Goal: Task Accomplishment & Management: Use online tool/utility

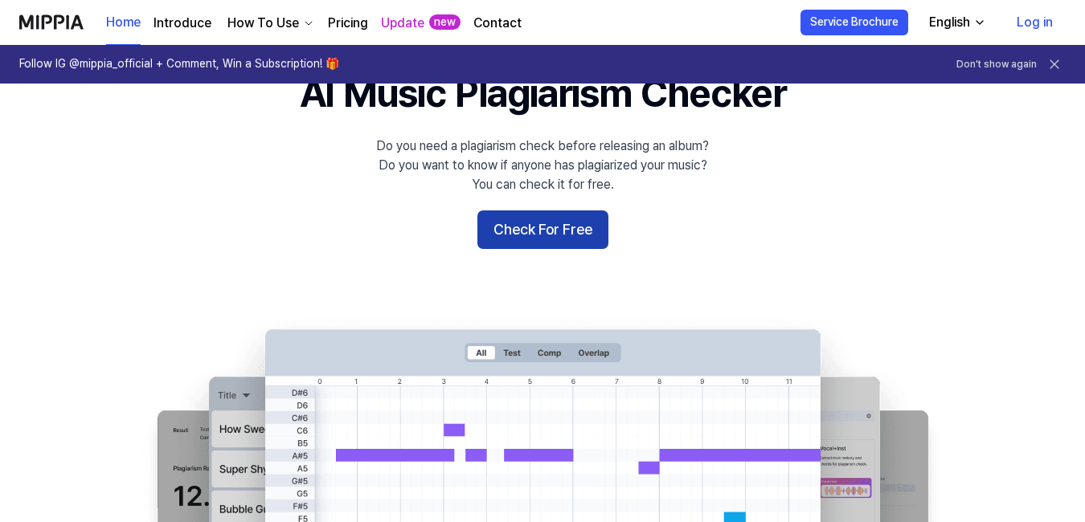
scroll to position [83, 0]
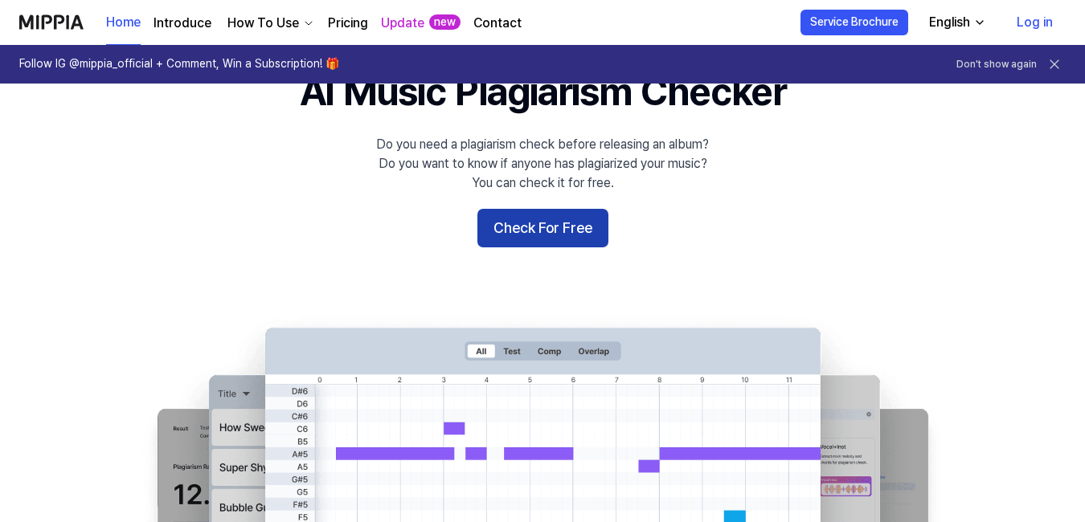
click at [535, 227] on button "Check For Free" at bounding box center [542, 228] width 131 height 39
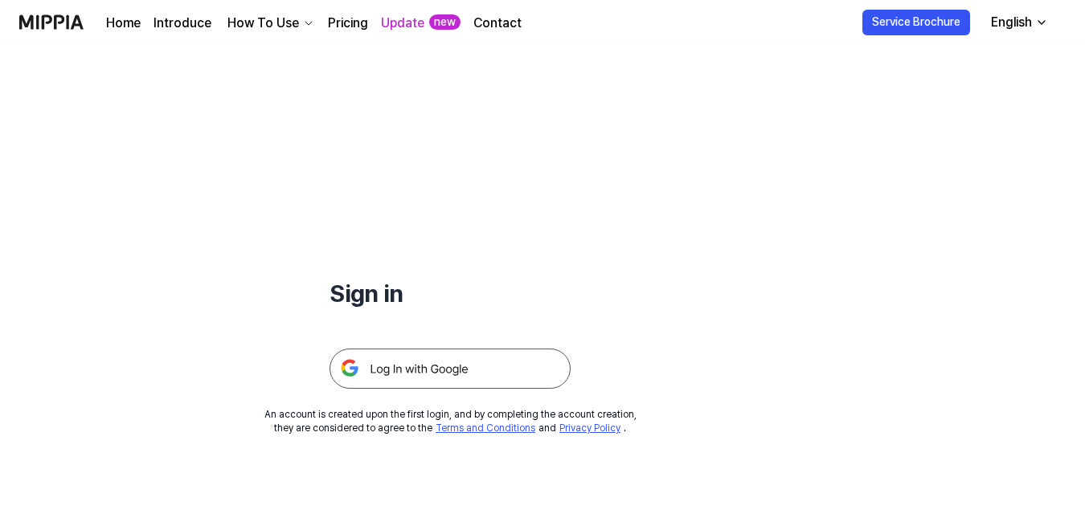
click at [443, 370] on img at bounding box center [449, 369] width 241 height 40
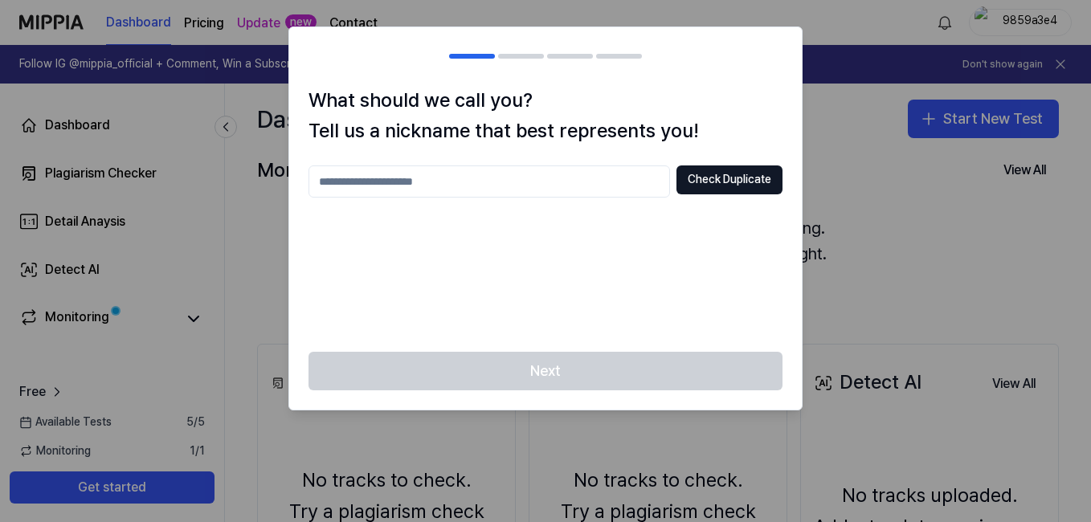
click at [608, 178] on input "text" at bounding box center [489, 181] width 362 height 32
type input "***"
click at [762, 179] on button "Check Duplicate" at bounding box center [729, 179] width 106 height 29
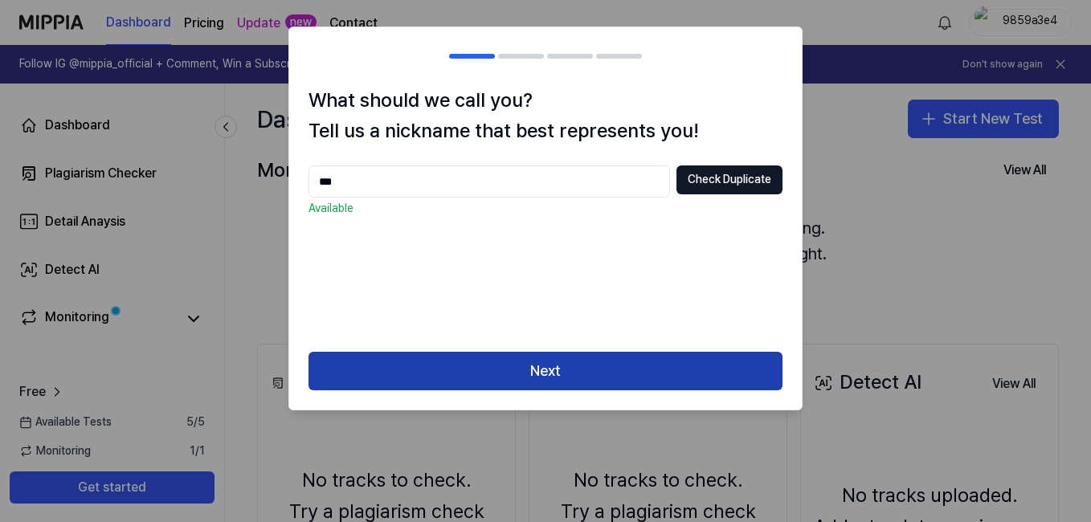
click at [526, 380] on button "Next" at bounding box center [545, 371] width 474 height 39
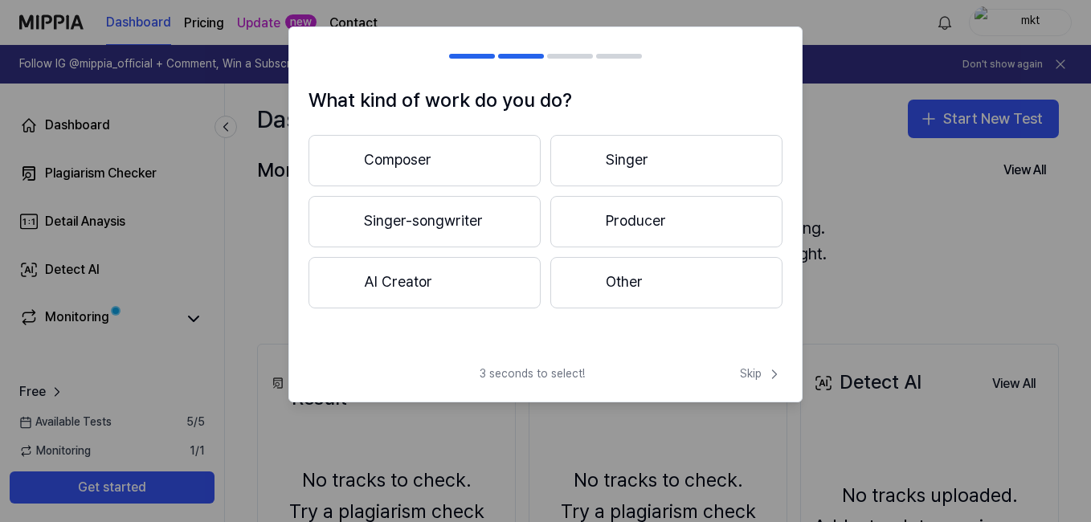
click at [498, 175] on button "Composer" at bounding box center [424, 160] width 232 height 51
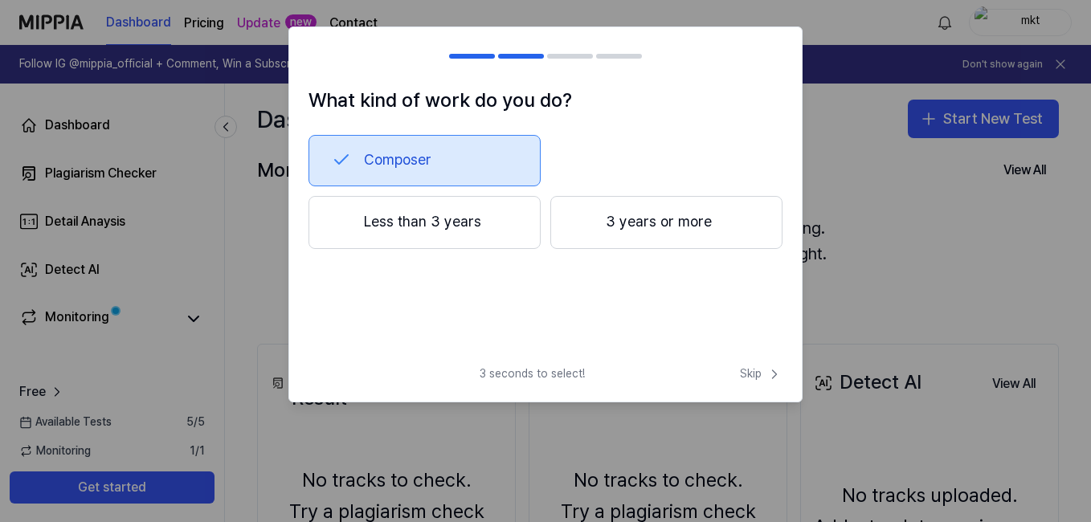
click at [577, 232] on button "3 years or more" at bounding box center [666, 222] width 232 height 53
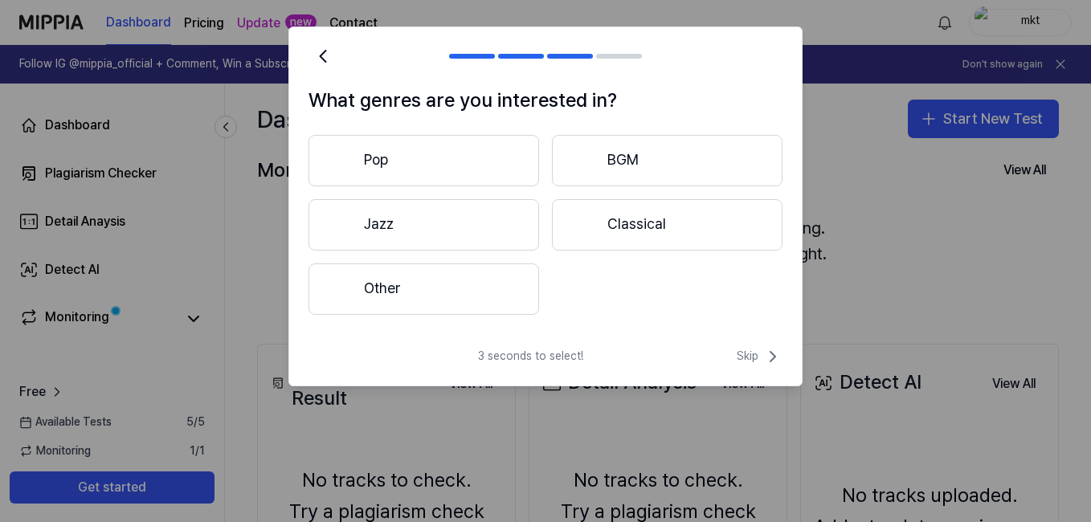
click at [492, 234] on button "Jazz" at bounding box center [423, 224] width 231 height 51
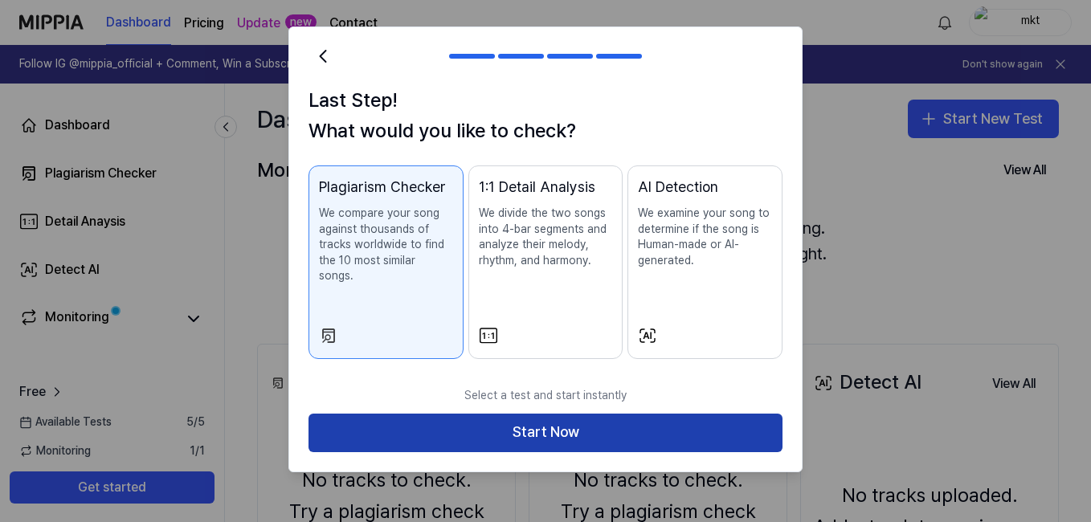
click at [590, 415] on button "Start Now" at bounding box center [545, 433] width 474 height 39
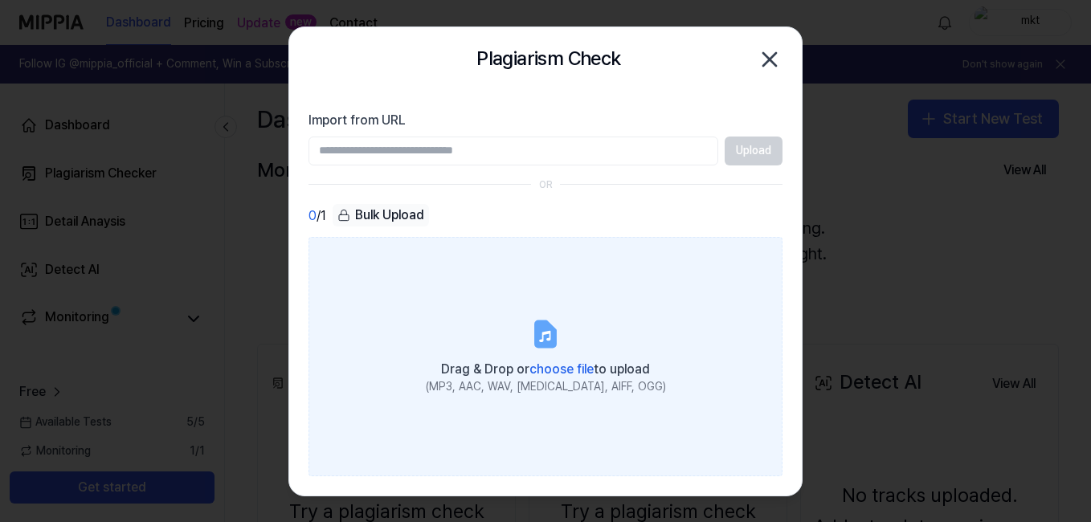
click at [531, 302] on label "Drag & Drop or choose file to upload (MP3, AAC, WAV, [MEDICAL_DATA], AIFF, OGG)" at bounding box center [545, 356] width 474 height 239
click at [0, 0] on input "Drag & Drop or choose file to upload (MP3, AAC, WAV, [MEDICAL_DATA], AIFF, OGG)" at bounding box center [0, 0] width 0 height 0
click at [558, 339] on icon at bounding box center [545, 334] width 32 height 32
click at [0, 0] on input "Drag & Drop or choose file to upload (MP3, AAC, WAV, [MEDICAL_DATA], AIFF, OGG)" at bounding box center [0, 0] width 0 height 0
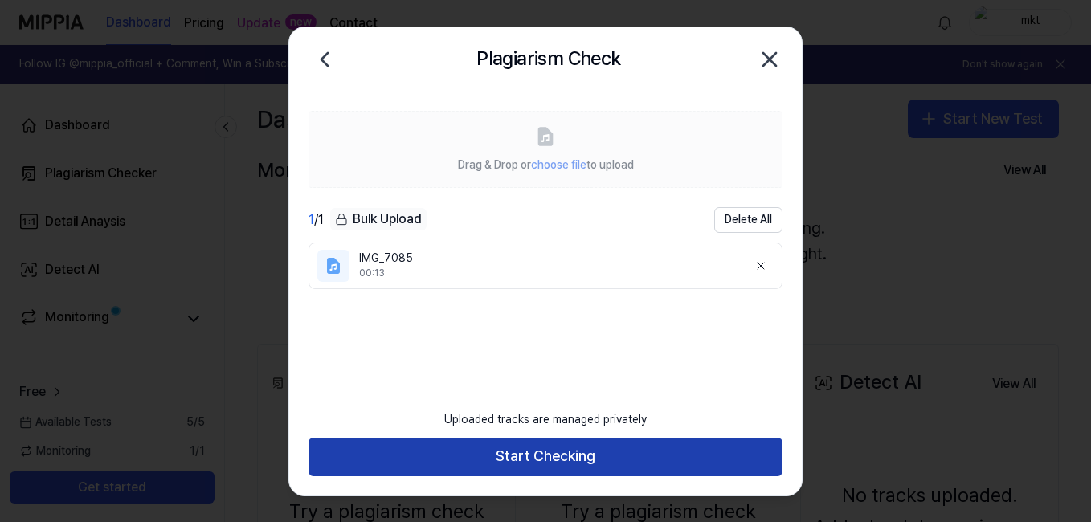
click at [576, 453] on button "Start Checking" at bounding box center [545, 457] width 474 height 39
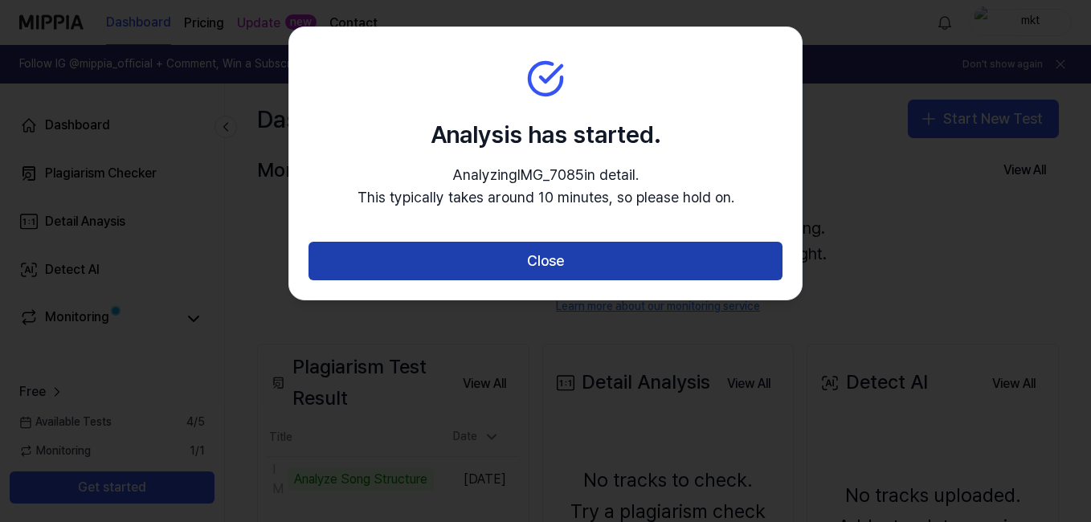
click at [604, 265] on button "Close" at bounding box center [545, 261] width 474 height 39
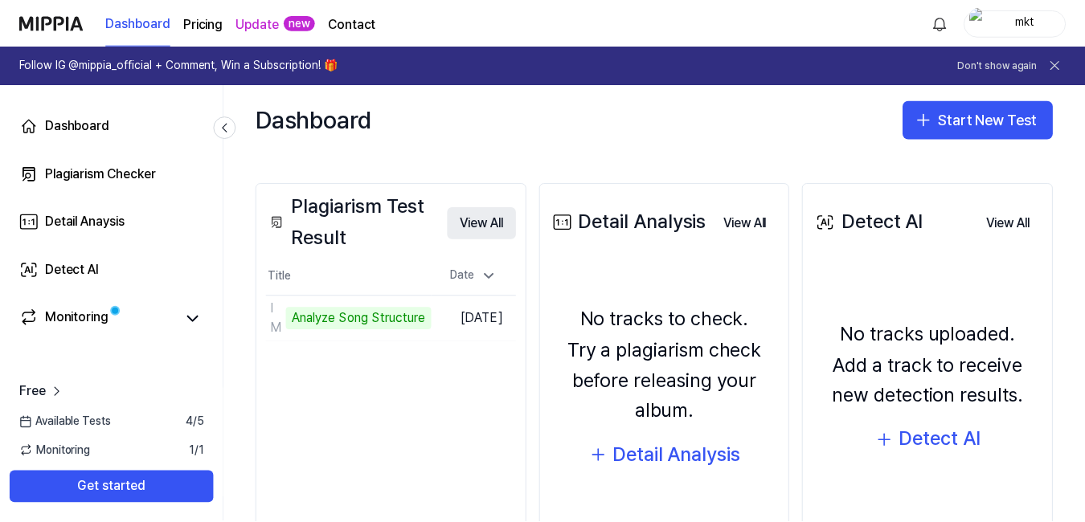
scroll to position [162, 0]
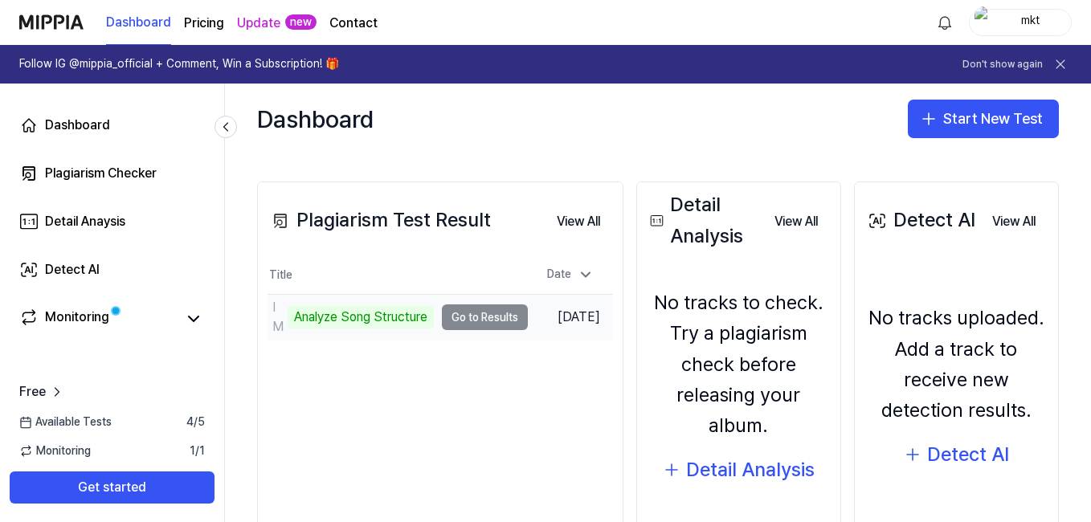
click at [467, 318] on td "IMG_7085 Analyze Song Structure Go to Results" at bounding box center [398, 317] width 260 height 45
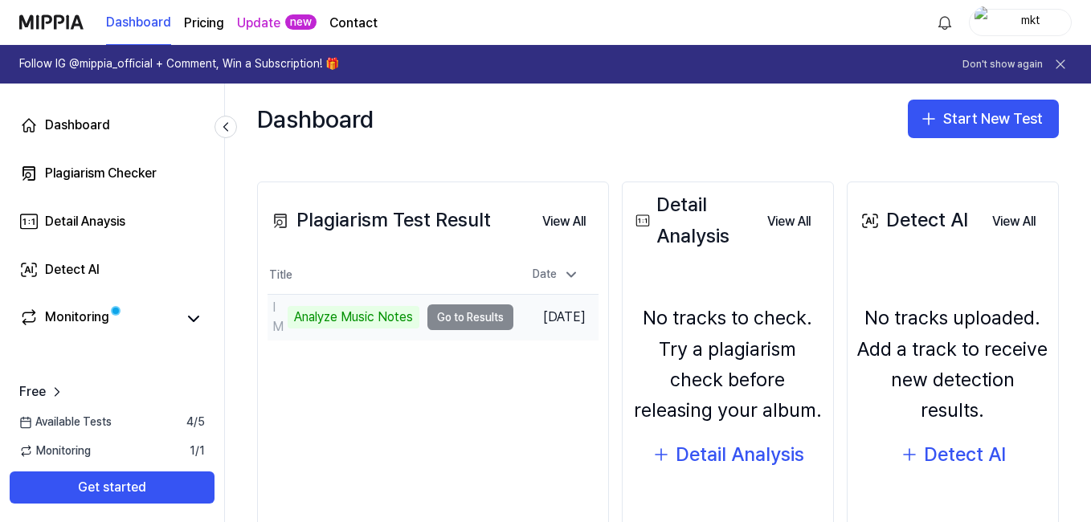
click at [466, 312] on td "IMG_7085 Analyze Music Notes Go to Results" at bounding box center [391, 317] width 246 height 45
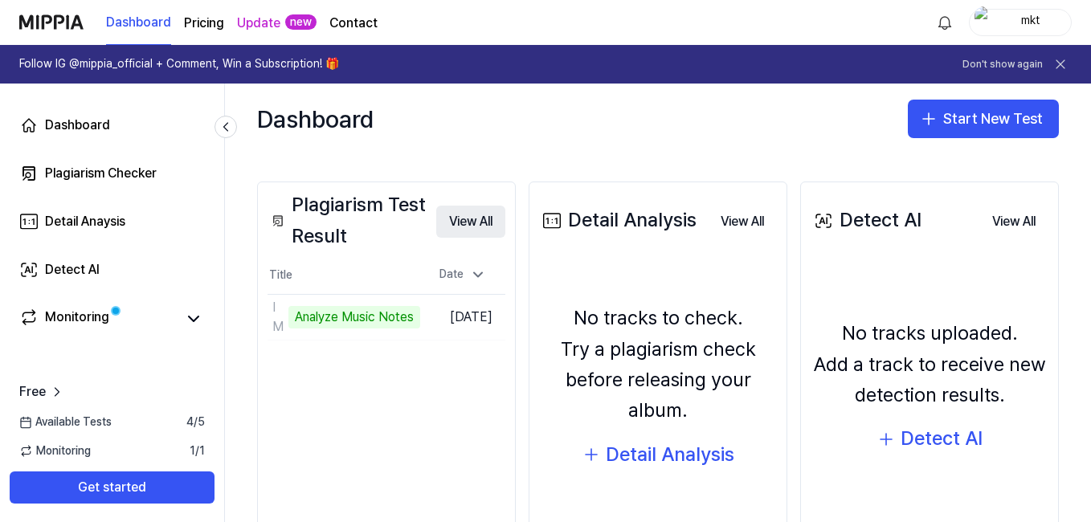
click at [504, 215] on button "View All" at bounding box center [470, 222] width 69 height 32
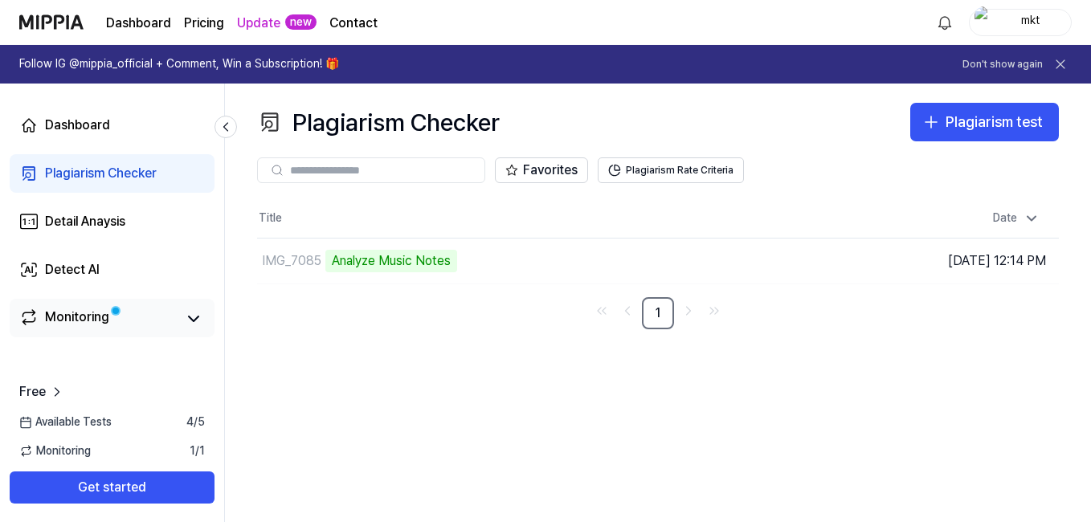
click at [149, 315] on link "Monitoring" at bounding box center [97, 319] width 157 height 22
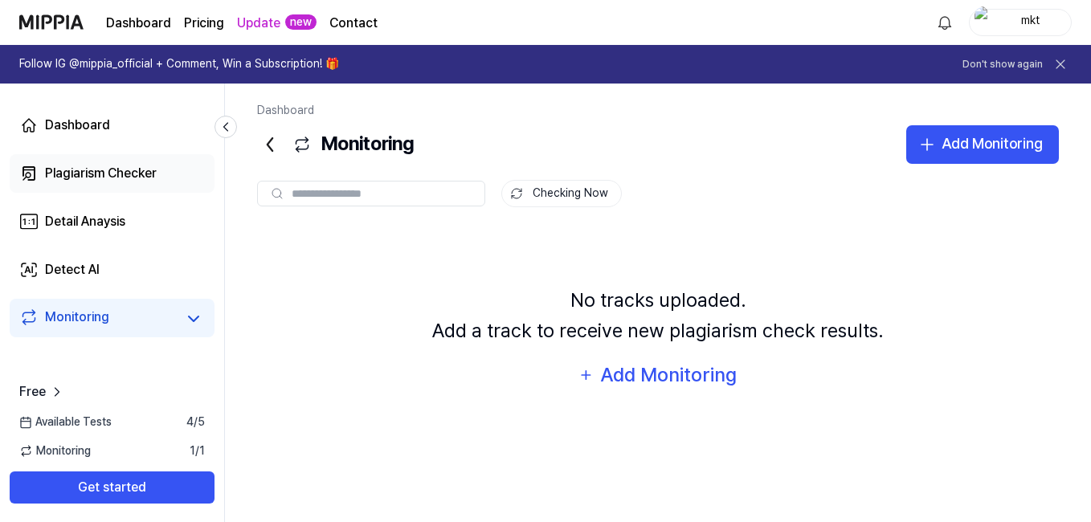
click at [123, 170] on div "Plagiarism Checker" at bounding box center [101, 173] width 112 height 19
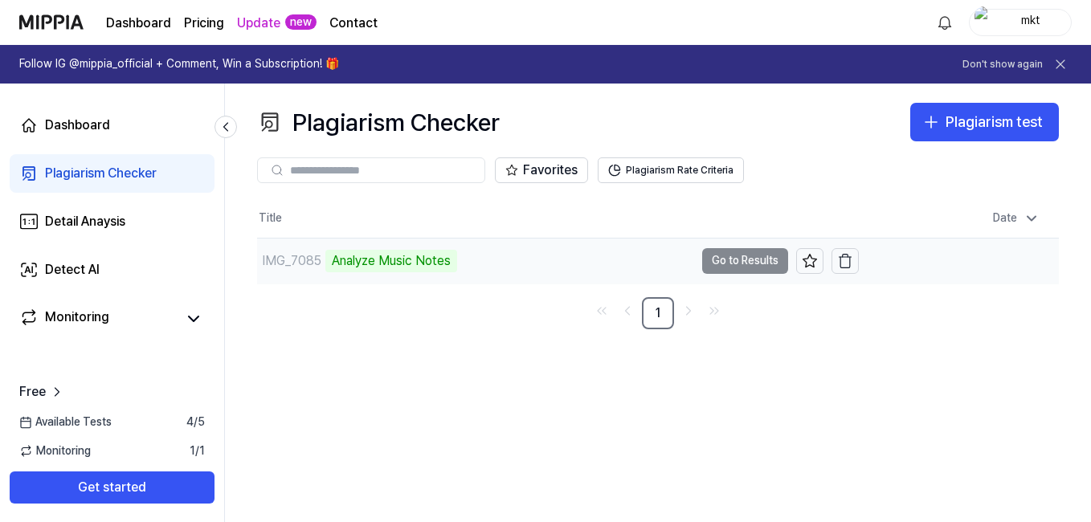
click at [423, 259] on div "Analyze Music Notes" at bounding box center [391, 261] width 132 height 22
click at [742, 259] on td "IMG_7085 Analyze Music Notes Go to Results" at bounding box center [558, 261] width 602 height 45
click at [540, 259] on div "IMG_7085 Given instrument track not found" at bounding box center [475, 261] width 437 height 45
drag, startPoint x: 717, startPoint y: 264, endPoint x: 409, endPoint y: 269, distance: 308.5
click at [409, 269] on td "IMG_7085 Given instrument track not found Go to Results" at bounding box center [558, 261] width 602 height 45
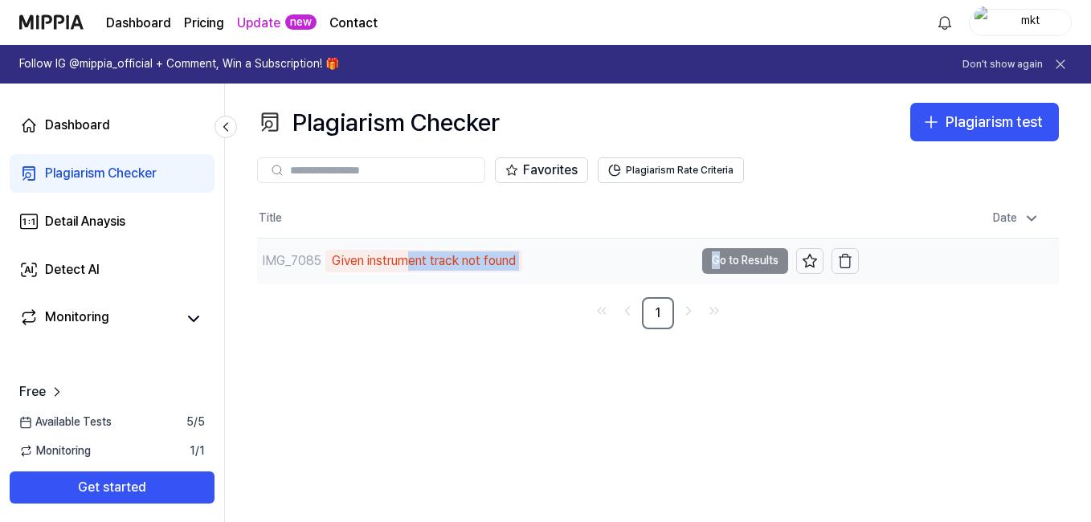
click at [409, 269] on div "Given instrument track not found" at bounding box center [423, 261] width 197 height 22
click at [345, 263] on div "Given instrument track not found" at bounding box center [423, 261] width 197 height 22
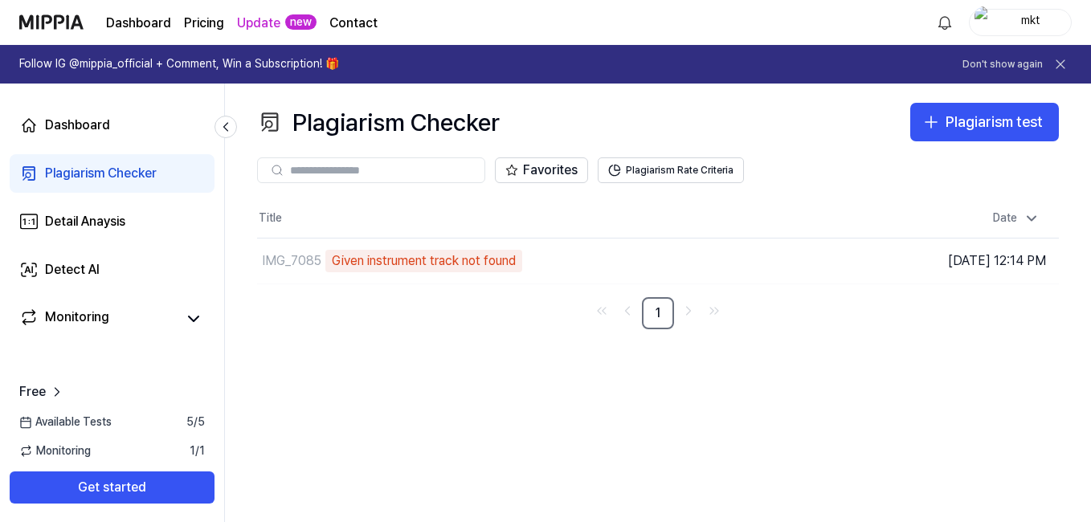
click at [367, 311] on nav "1" at bounding box center [658, 313] width 802 height 32
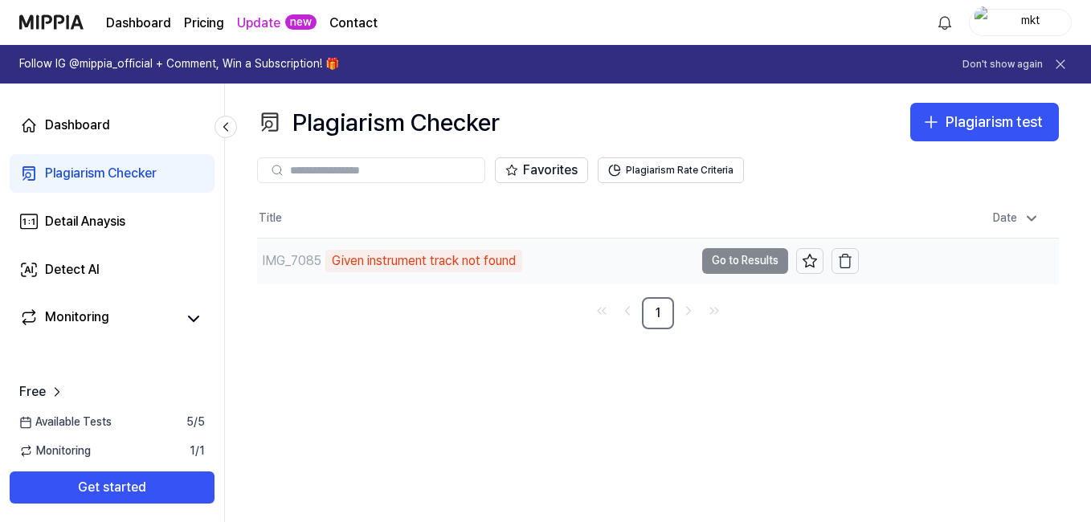
click at [730, 255] on td "IMG_7085 Given instrument track not found Go to Results" at bounding box center [558, 261] width 602 height 45
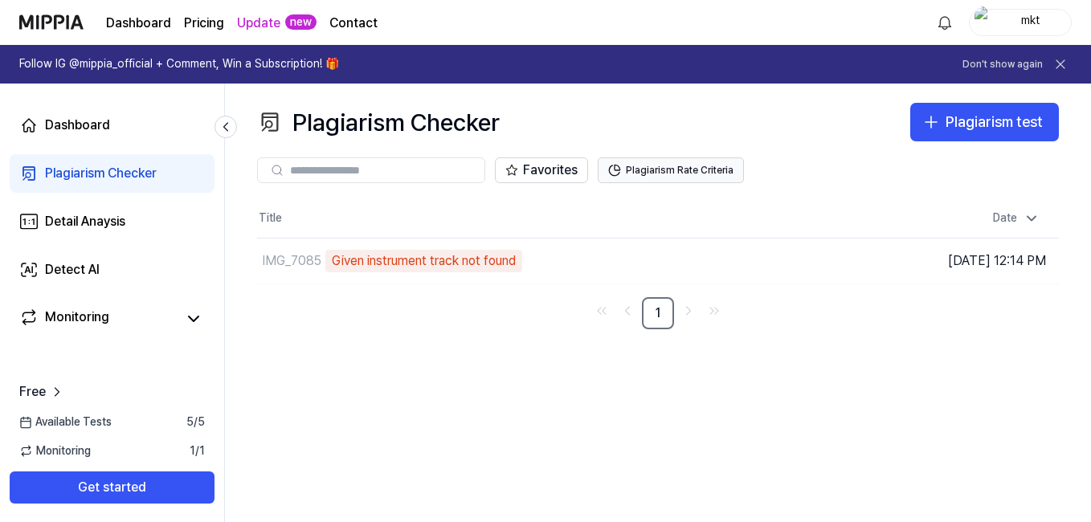
click at [652, 176] on button "Plagiarism Rate Criteria" at bounding box center [671, 170] width 146 height 26
click at [518, 375] on div "Plagiarism Checker Plagiarism test Plagiarism Checker Detail Analysis Detect AI…" at bounding box center [658, 303] width 866 height 439
click at [114, 280] on link "Detect AI" at bounding box center [112, 270] width 205 height 39
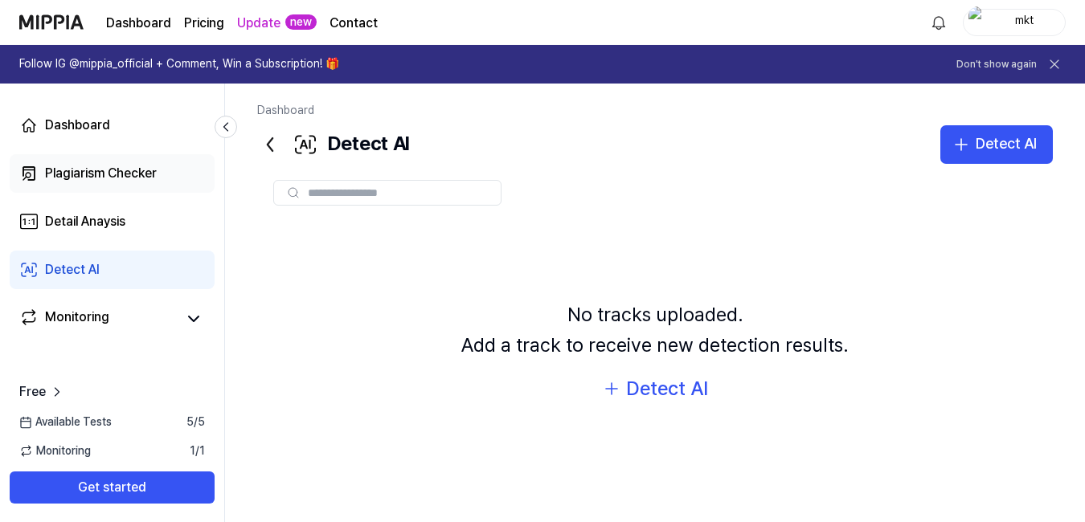
click at [122, 185] on link "Plagiarism Checker" at bounding box center [112, 173] width 205 height 39
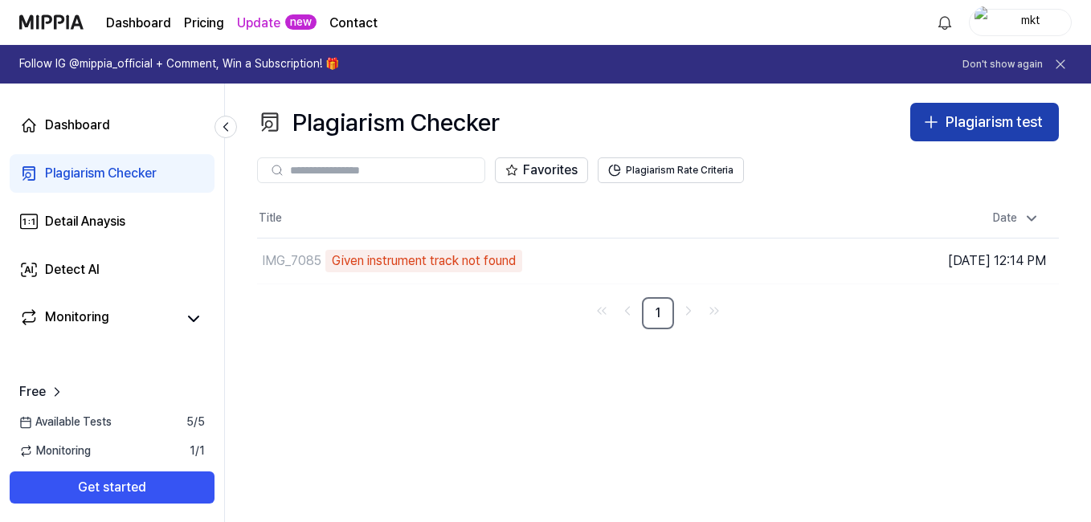
click at [960, 120] on div "Plagiarism test" at bounding box center [994, 122] width 97 height 23
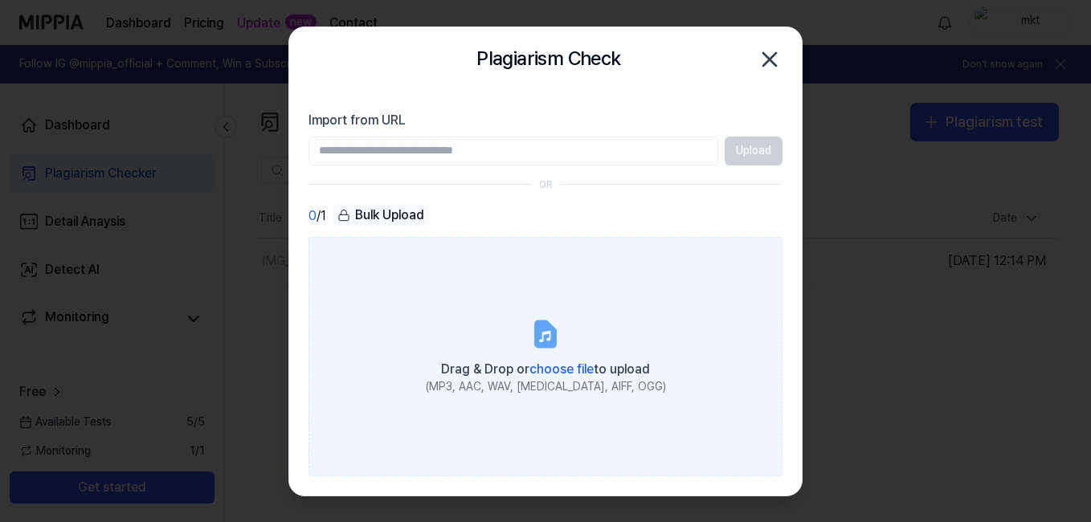
click at [560, 344] on icon at bounding box center [545, 334] width 32 height 32
click at [0, 0] on input "Drag & Drop or choose file to upload (MP3, AAC, WAV, [MEDICAL_DATA], AIFF, OGG)" at bounding box center [0, 0] width 0 height 0
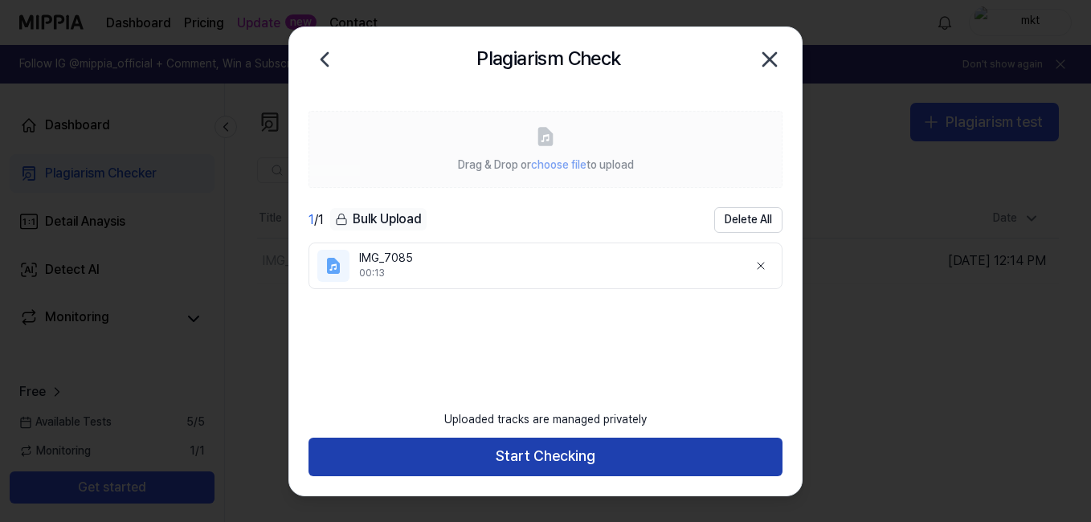
click at [534, 457] on button "Start Checking" at bounding box center [545, 457] width 474 height 39
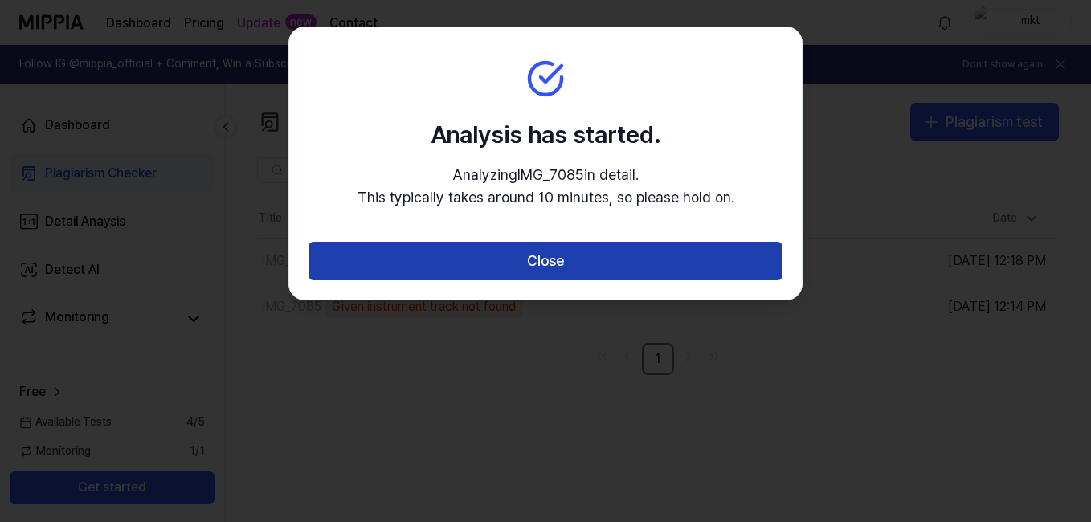
click at [594, 270] on button "Close" at bounding box center [545, 261] width 474 height 39
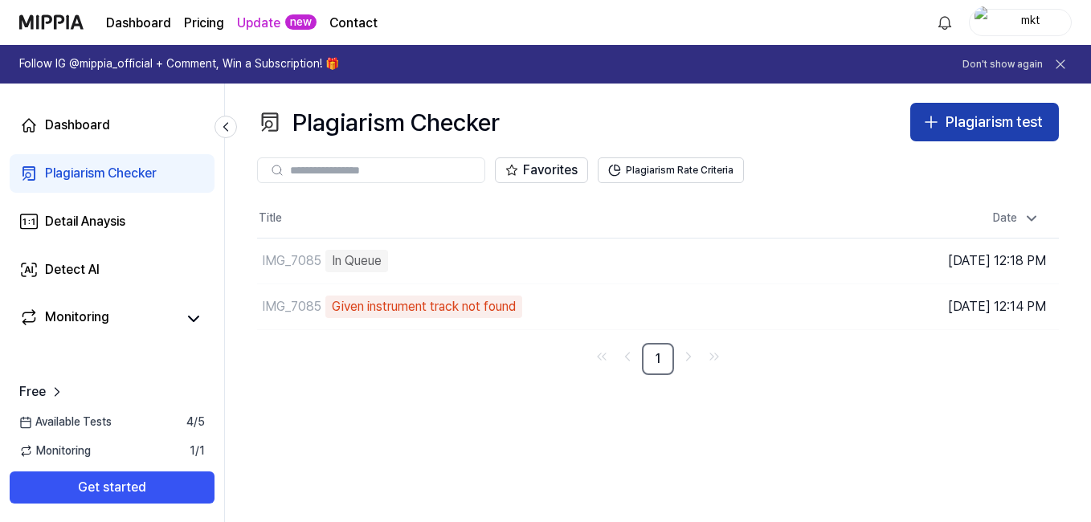
click at [966, 113] on div "Plagiarism test" at bounding box center [994, 122] width 97 height 23
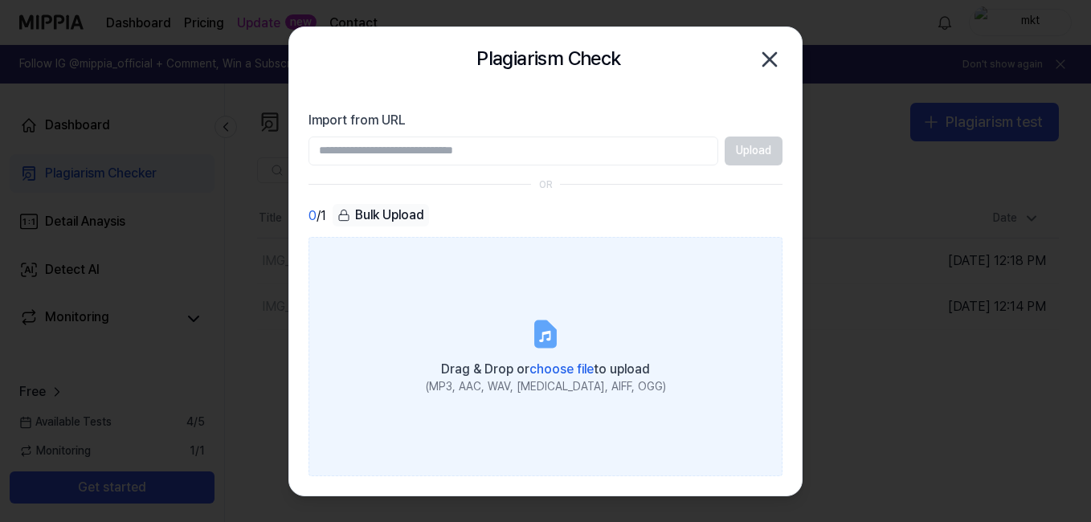
click at [524, 342] on label "Drag & Drop or choose file to upload (MP3, AAC, WAV, [MEDICAL_DATA], AIFF, OGG)" at bounding box center [545, 356] width 474 height 239
click at [0, 0] on input "Drag & Drop or choose file to upload (MP3, AAC, WAV, [MEDICAL_DATA], AIFF, OGG)" at bounding box center [0, 0] width 0 height 0
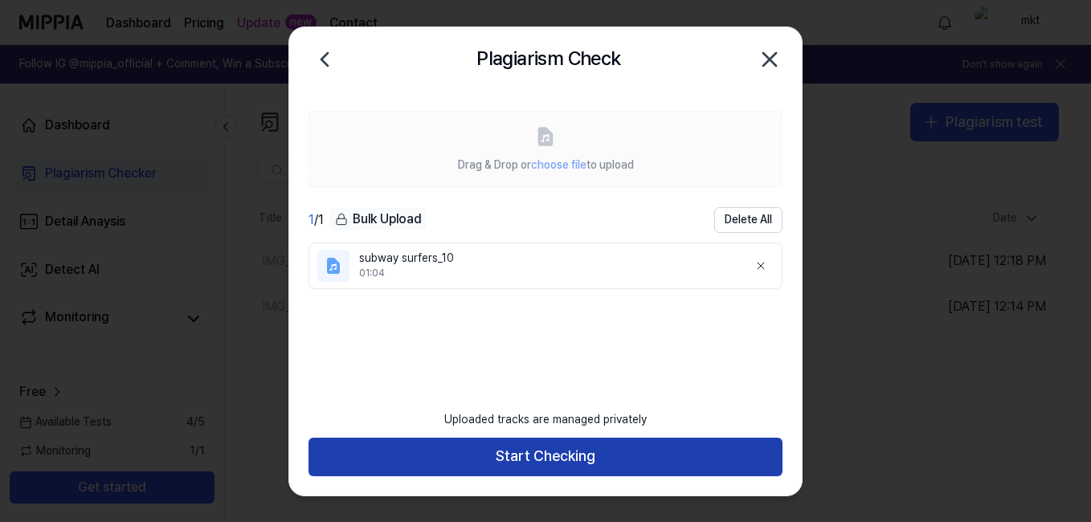
click at [575, 464] on button "Start Checking" at bounding box center [545, 457] width 474 height 39
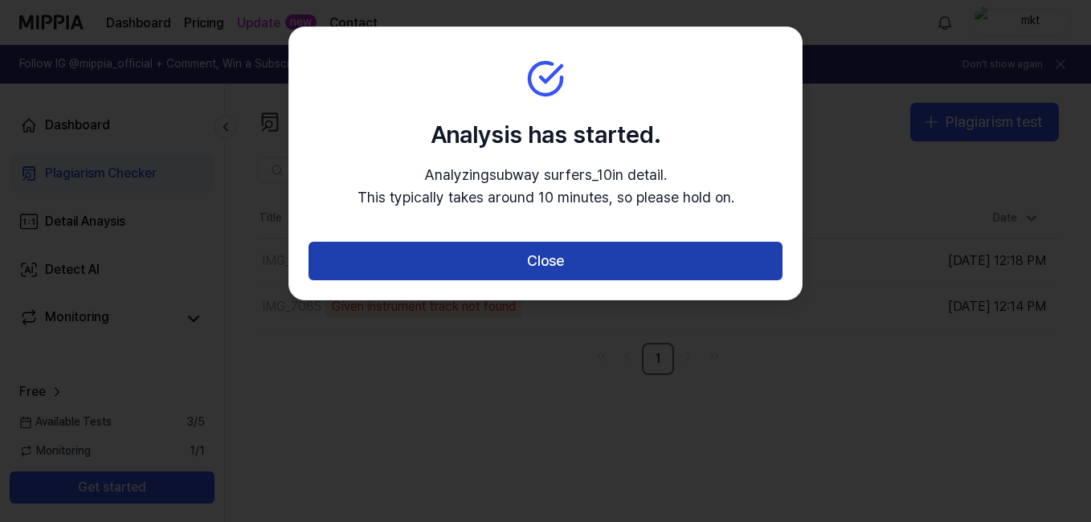
click at [588, 255] on button "Close" at bounding box center [545, 261] width 474 height 39
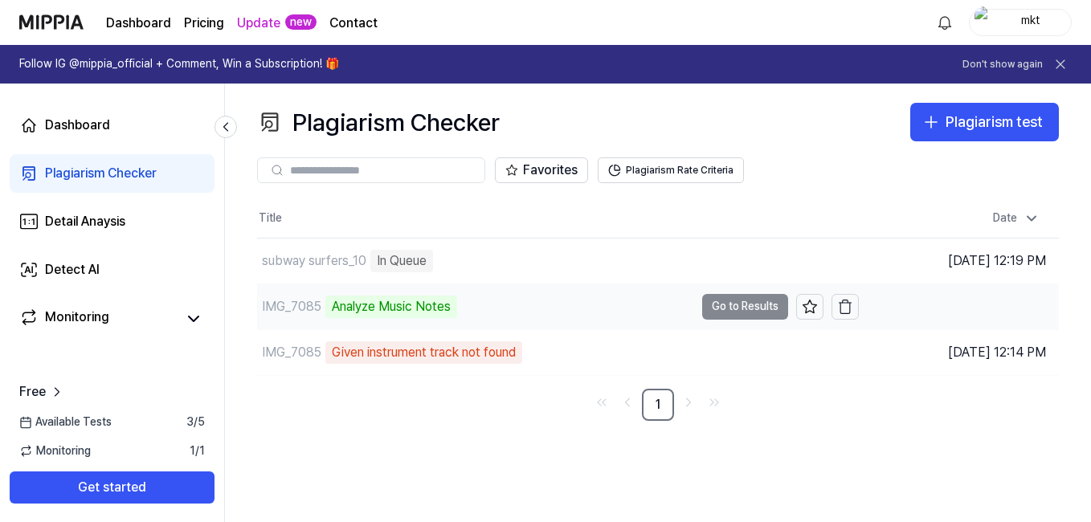
click at [423, 308] on div "Analyze Music Notes" at bounding box center [391, 307] width 132 height 22
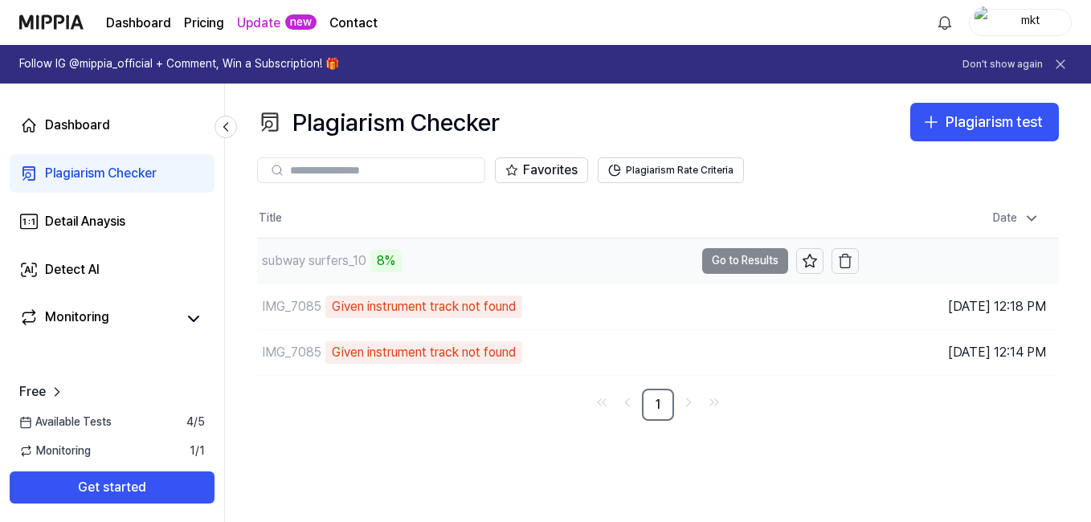
click at [380, 263] on div "8%" at bounding box center [385, 261] width 31 height 22
click at [717, 259] on button "Go to Results" at bounding box center [745, 261] width 86 height 26
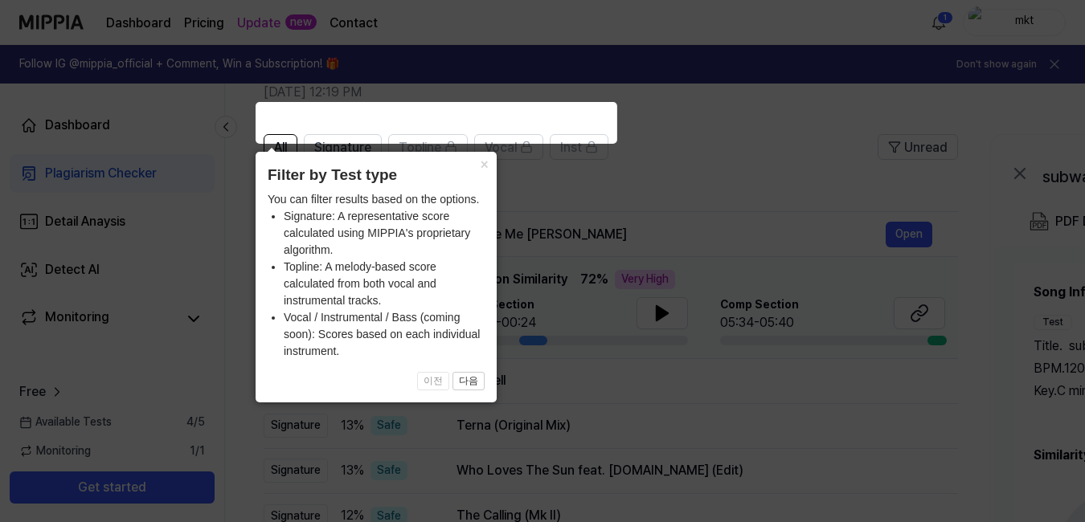
scroll to position [76, 0]
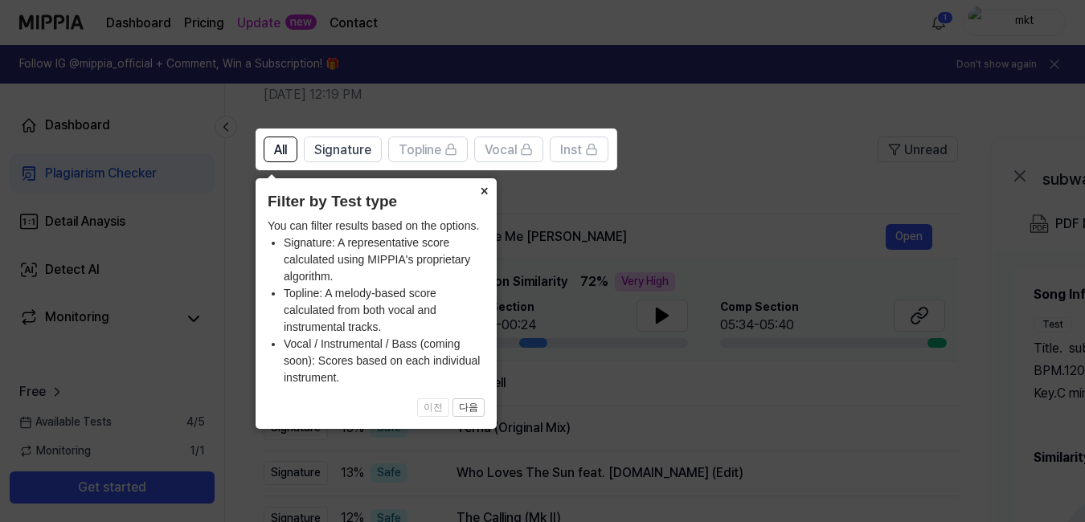
click at [483, 192] on button "×" at bounding box center [484, 189] width 26 height 22
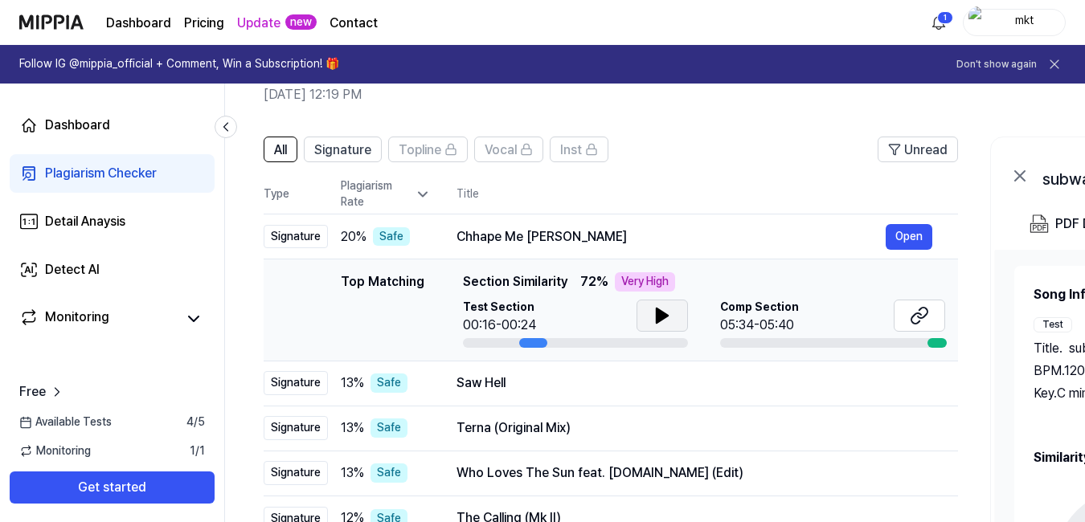
click at [658, 321] on icon at bounding box center [661, 315] width 11 height 14
click at [657, 313] on icon at bounding box center [658, 315] width 3 height 13
click at [902, 230] on button "Open" at bounding box center [908, 237] width 47 height 26
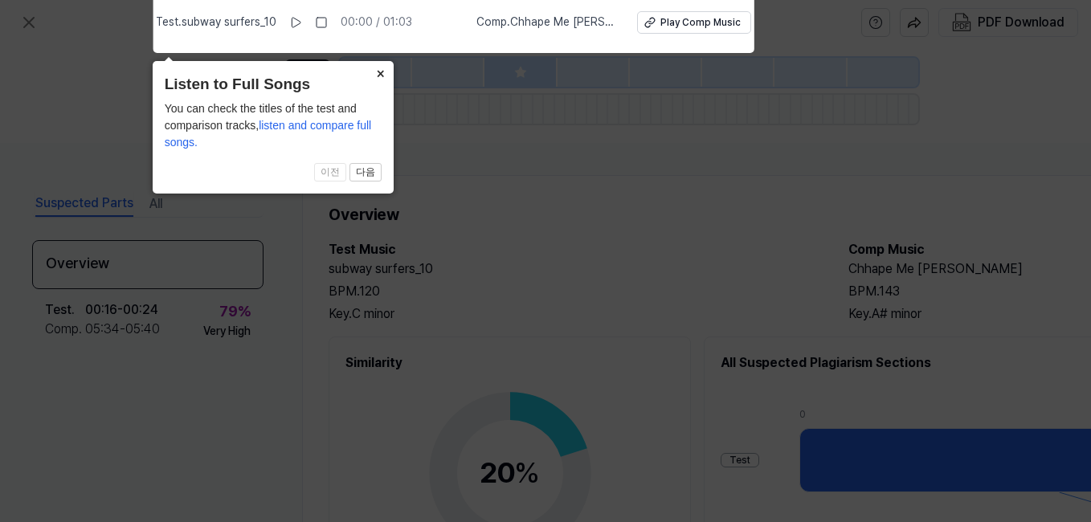
click at [378, 71] on button "×" at bounding box center [381, 72] width 26 height 22
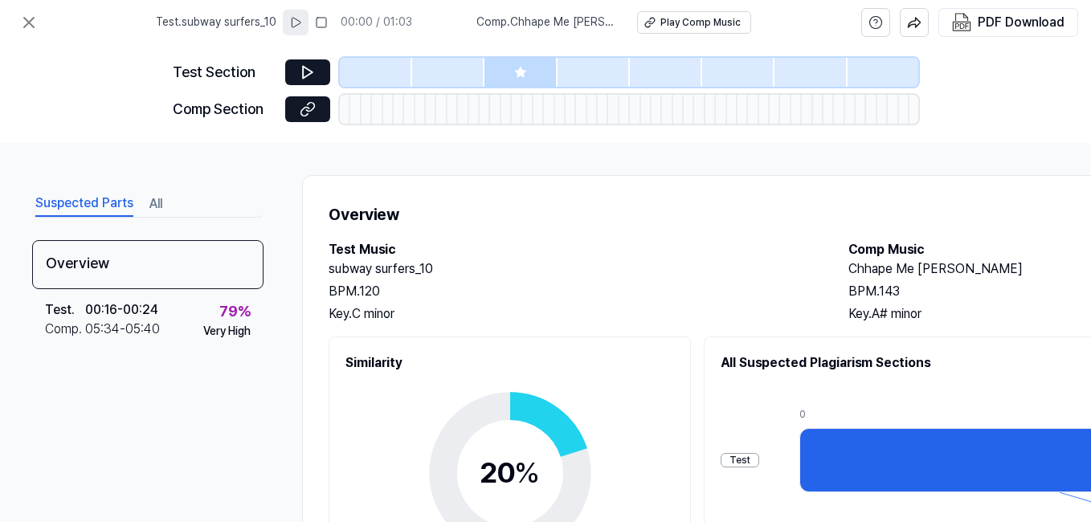
click at [300, 21] on icon at bounding box center [296, 23] width 9 height 10
click at [525, 67] on icon at bounding box center [520, 72] width 13 height 13
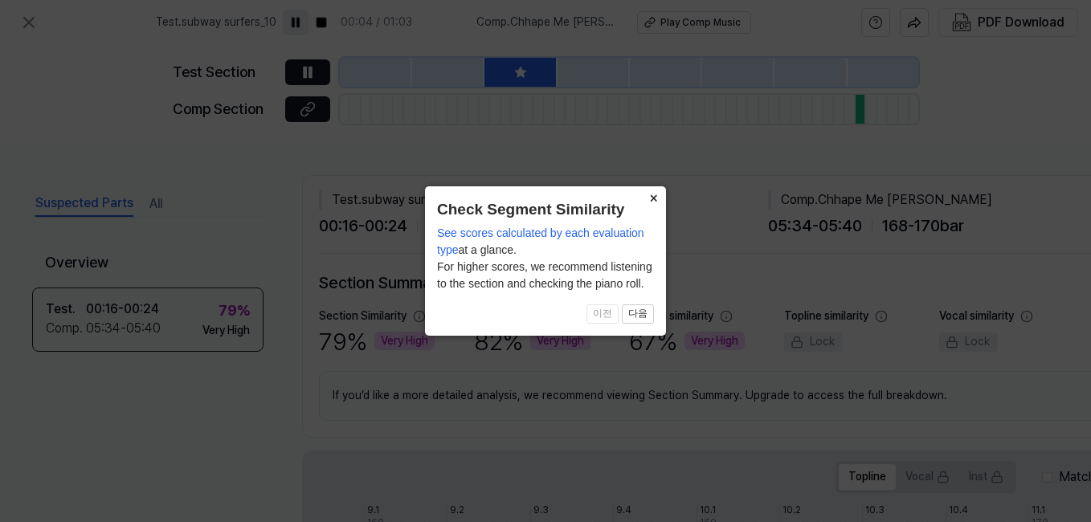
click at [653, 193] on button "×" at bounding box center [653, 197] width 26 height 22
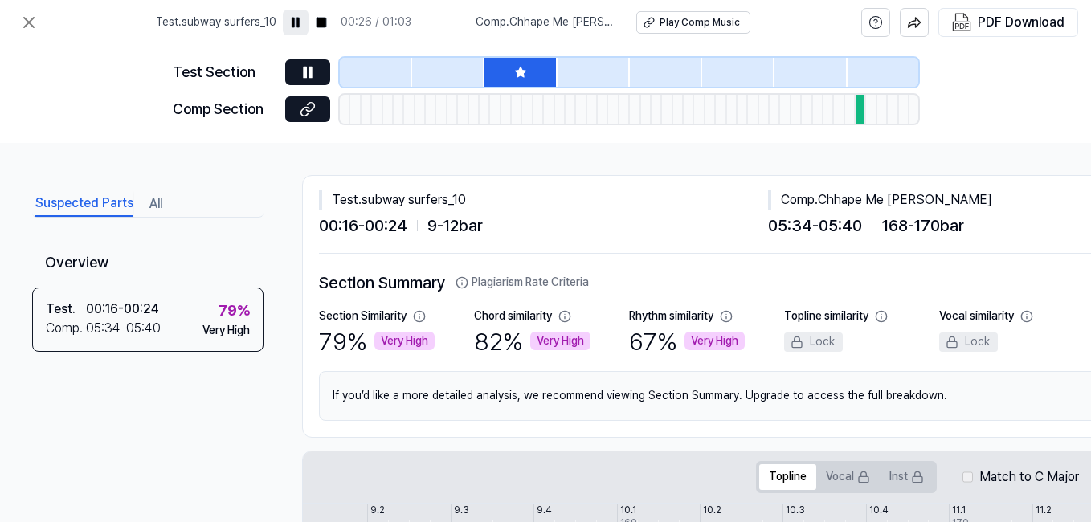
click at [688, 337] on div "Very High" at bounding box center [714, 341] width 60 height 19
click at [314, 76] on icon at bounding box center [308, 72] width 16 height 16
click at [492, 81] on div at bounding box center [520, 72] width 72 height 29
click at [445, 68] on div at bounding box center [448, 72] width 72 height 29
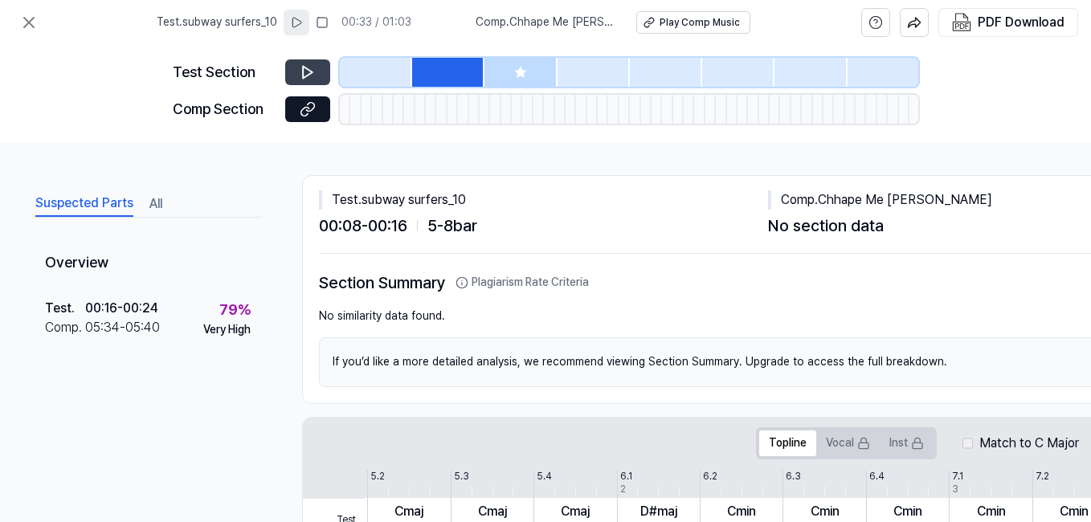
click at [522, 70] on icon at bounding box center [520, 72] width 10 height 10
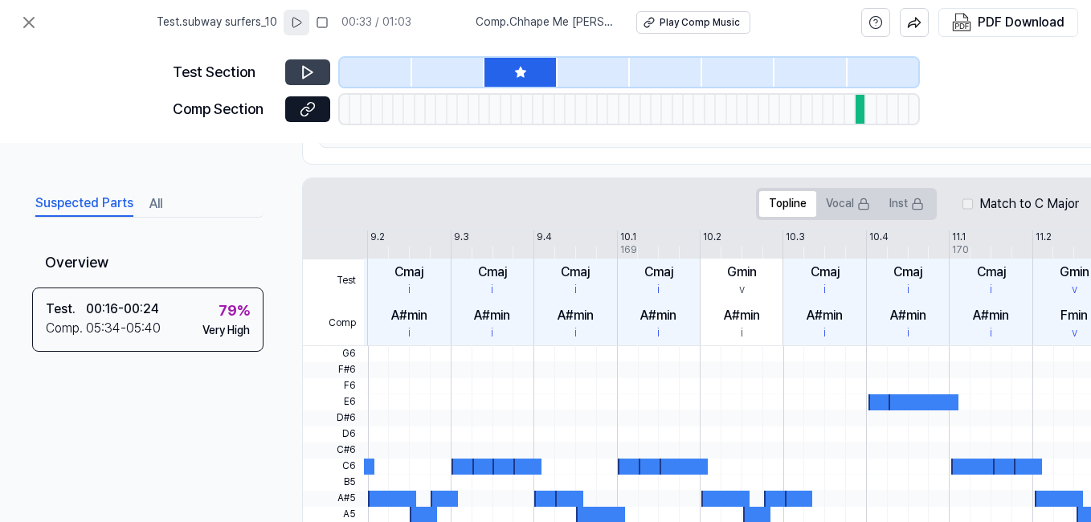
scroll to position [272, 0]
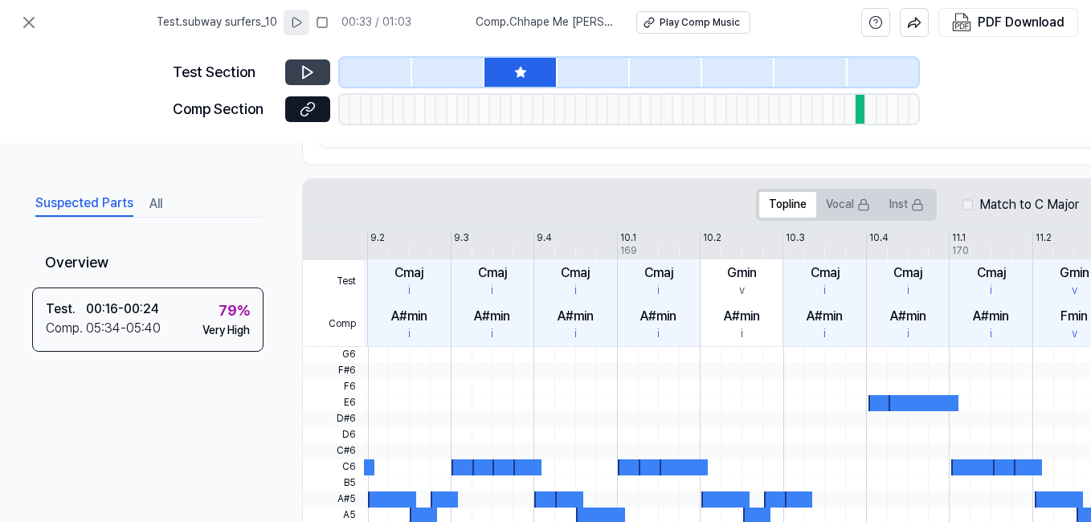
click at [599, 68] on div at bounding box center [594, 72] width 72 height 29
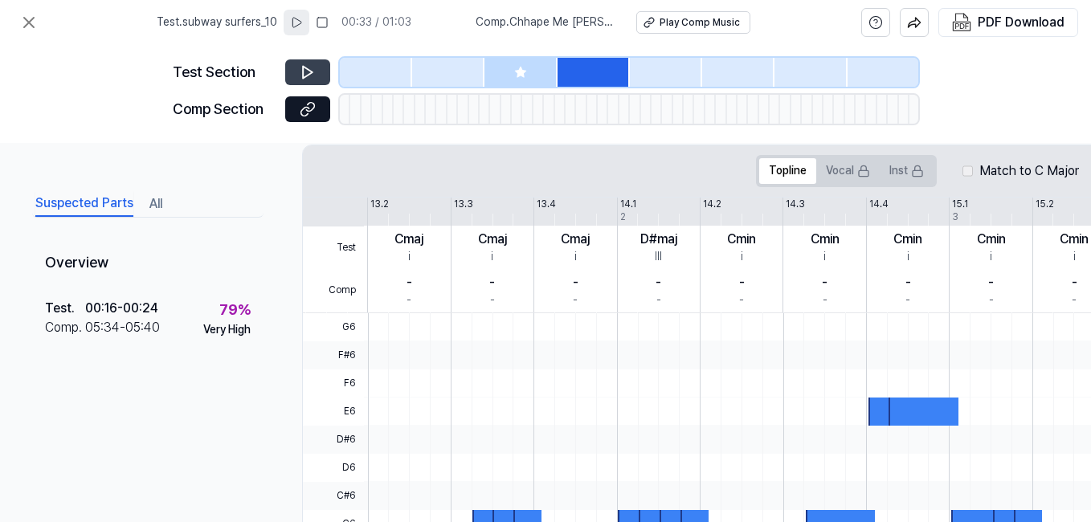
scroll to position [239, 0]
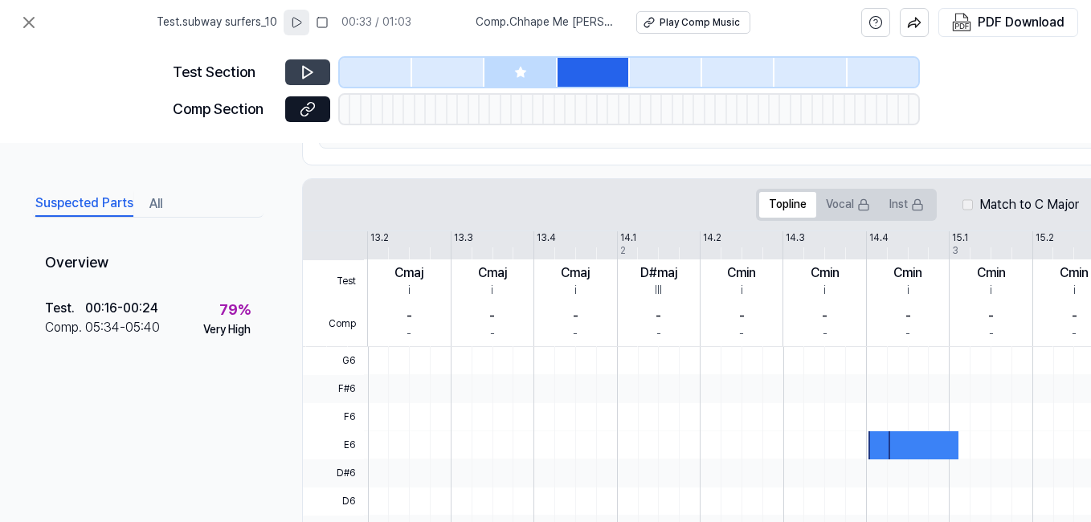
click at [313, 75] on icon at bounding box center [308, 72] width 16 height 16
click at [535, 72] on div at bounding box center [520, 72] width 72 height 29
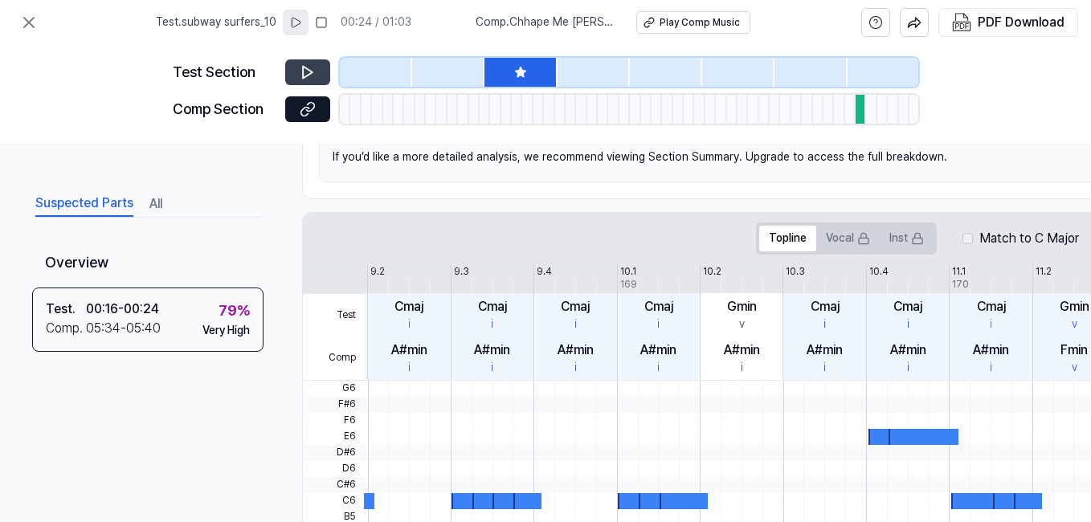
scroll to position [272, 0]
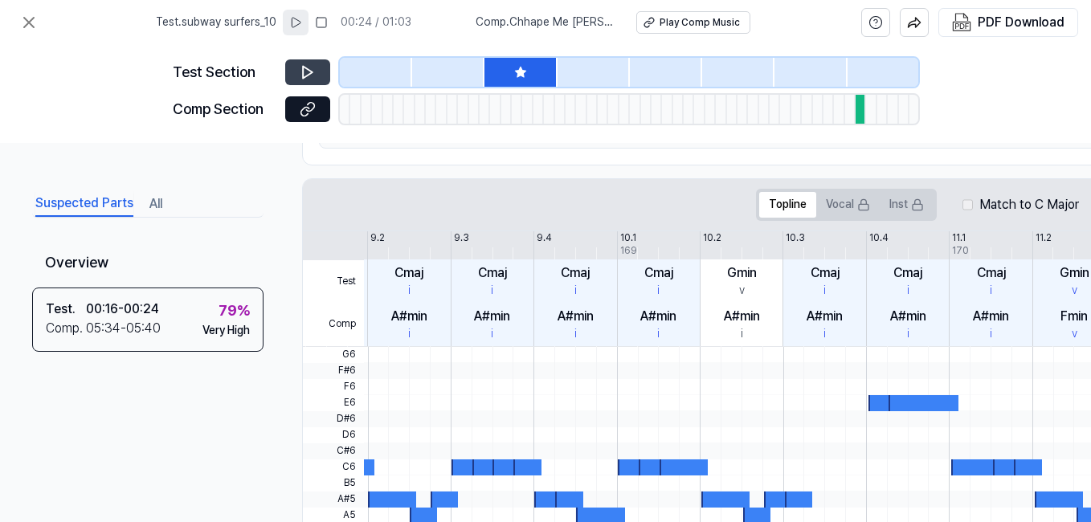
click at [292, 69] on button at bounding box center [307, 72] width 45 height 26
click at [305, 69] on icon at bounding box center [305, 72] width 2 height 10
click at [399, 72] on div at bounding box center [376, 72] width 72 height 29
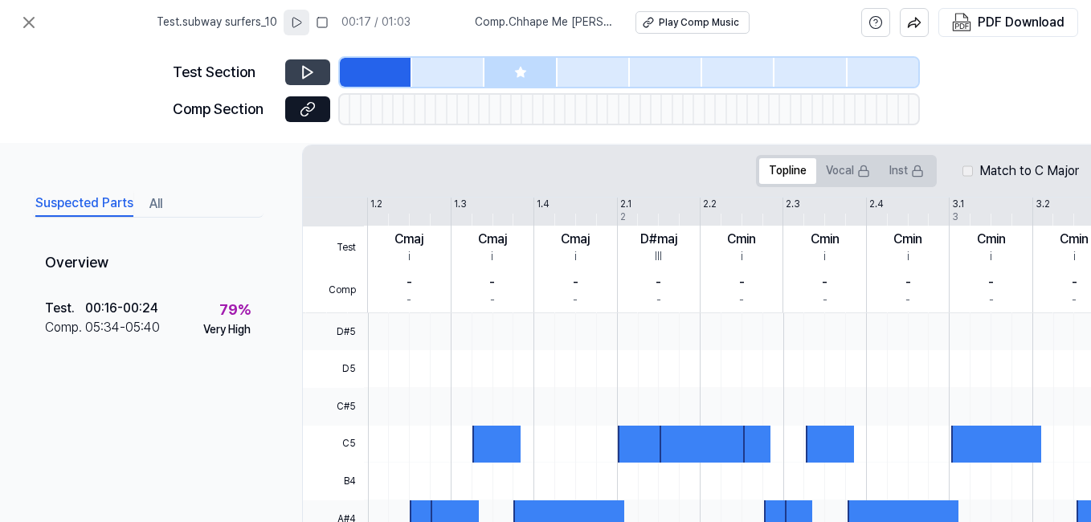
scroll to position [239, 0]
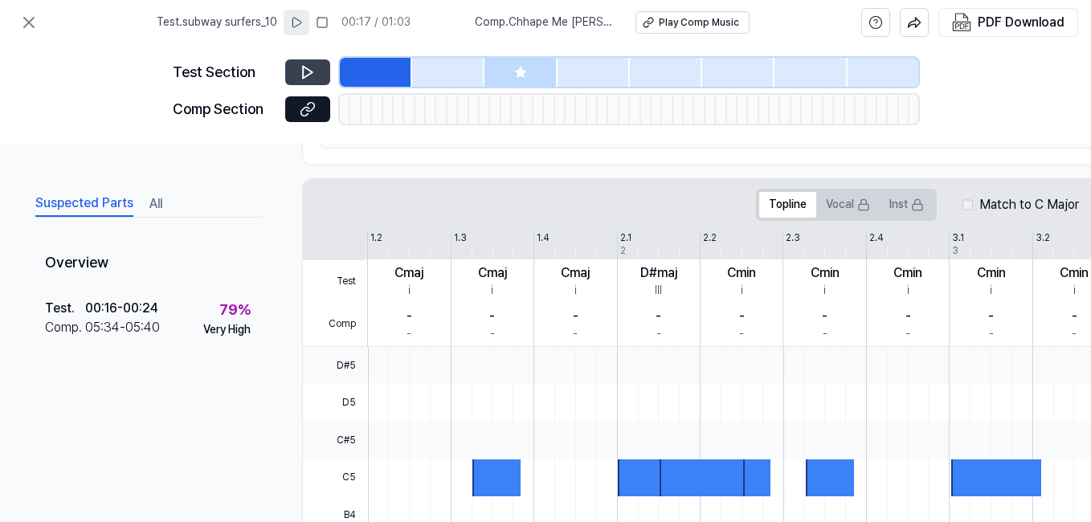
click at [316, 76] on button at bounding box center [307, 72] width 45 height 26
click at [443, 72] on div at bounding box center [448, 72] width 72 height 29
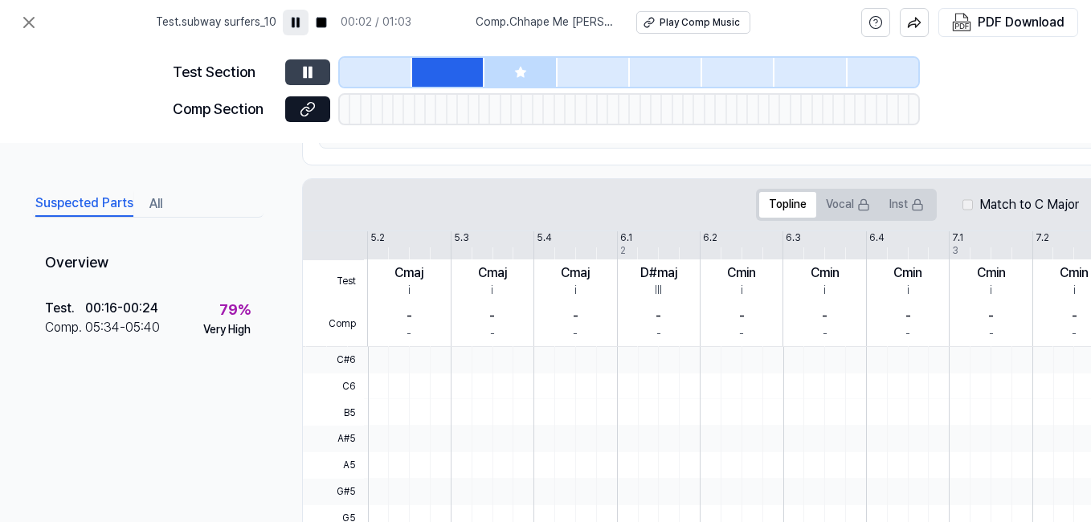
click at [301, 74] on icon at bounding box center [308, 72] width 16 height 16
click at [315, 80] on button at bounding box center [307, 72] width 45 height 26
click at [319, 74] on button at bounding box center [307, 72] width 45 height 26
click at [542, 73] on div at bounding box center [520, 72] width 72 height 29
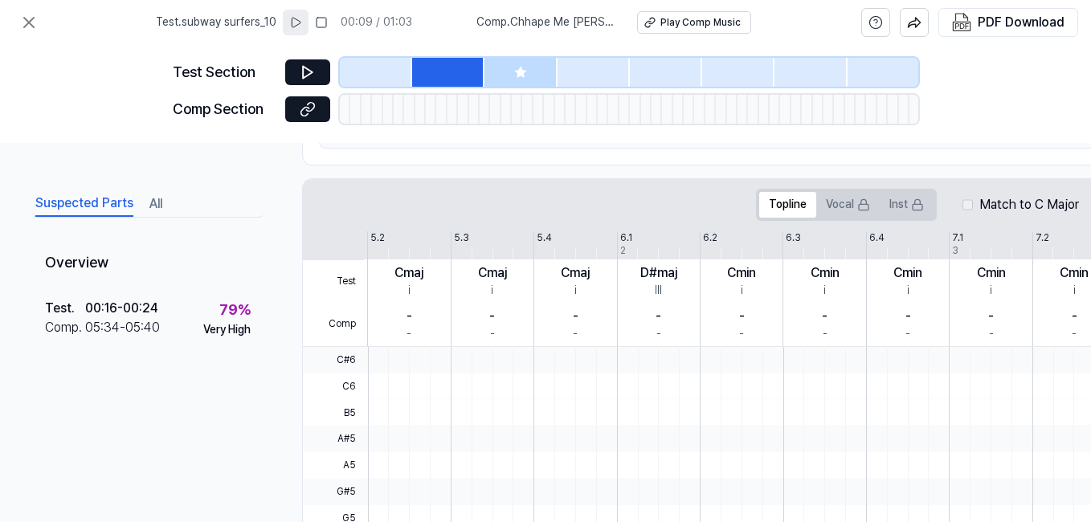
scroll to position [272, 0]
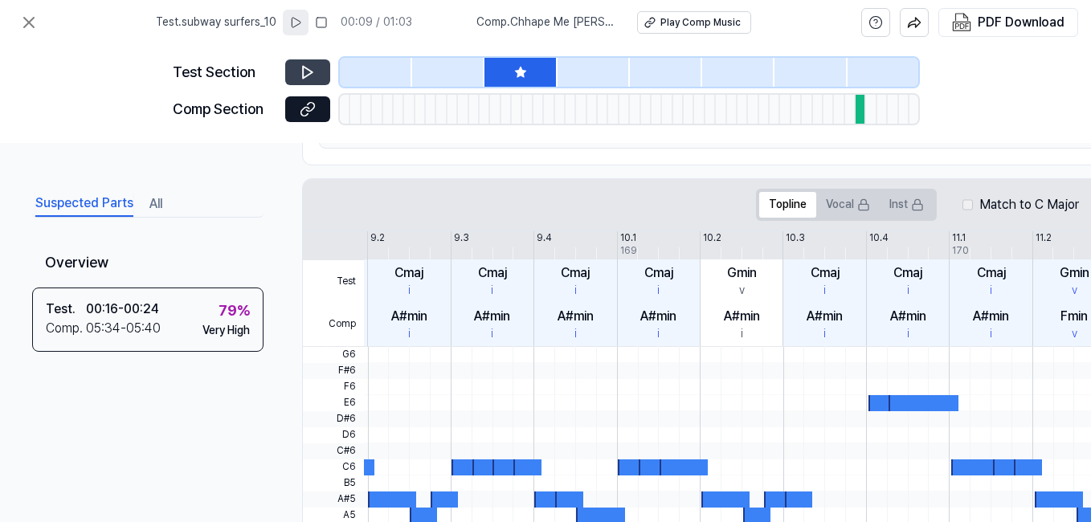
click at [309, 71] on icon at bounding box center [308, 72] width 16 height 16
click at [309, 71] on icon at bounding box center [310, 72] width 2 height 10
click at [862, 71] on div at bounding box center [883, 72] width 71 height 29
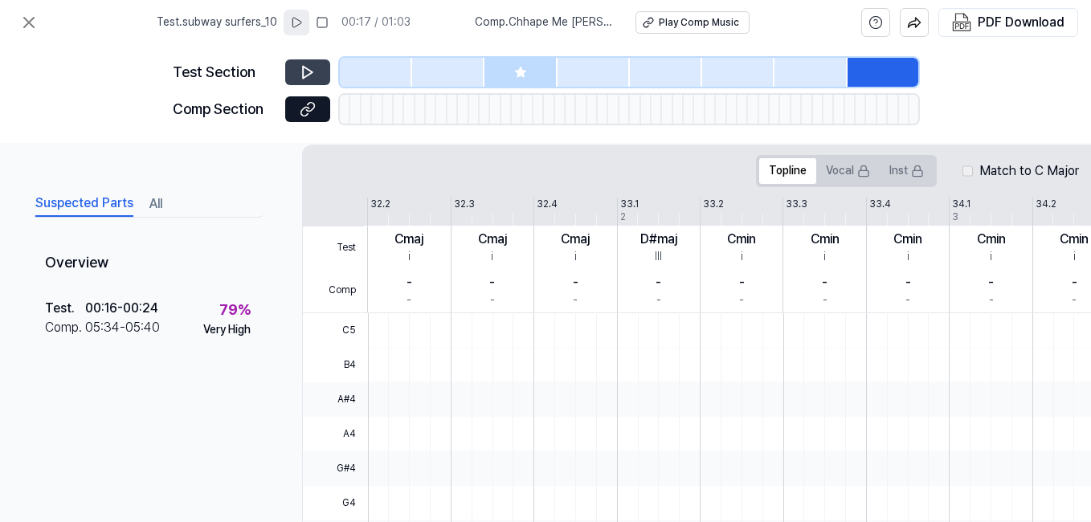
scroll to position [239, 0]
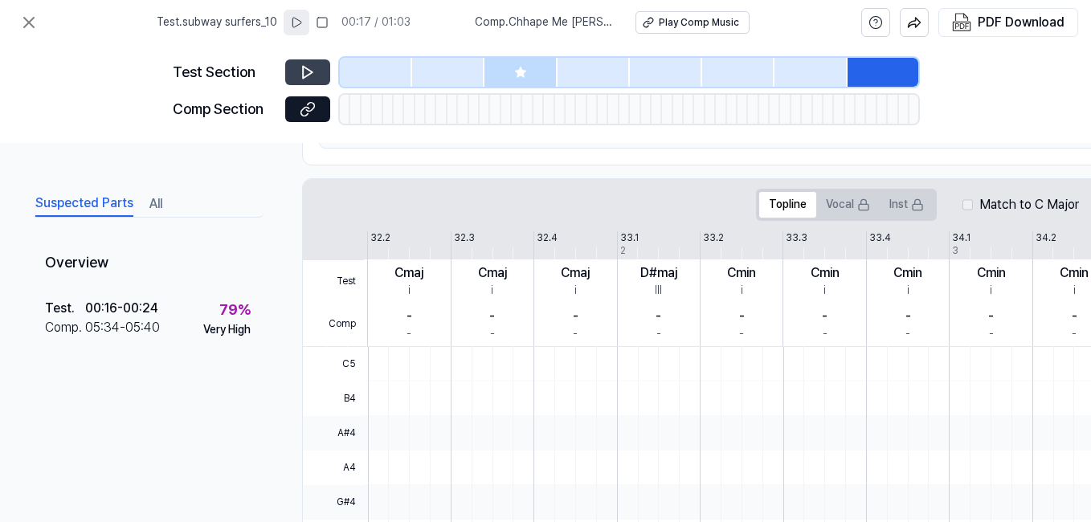
click at [326, 71] on button at bounding box center [307, 72] width 45 height 26
click at [296, 77] on button at bounding box center [307, 72] width 45 height 26
click at [799, 63] on div at bounding box center [810, 72] width 72 height 29
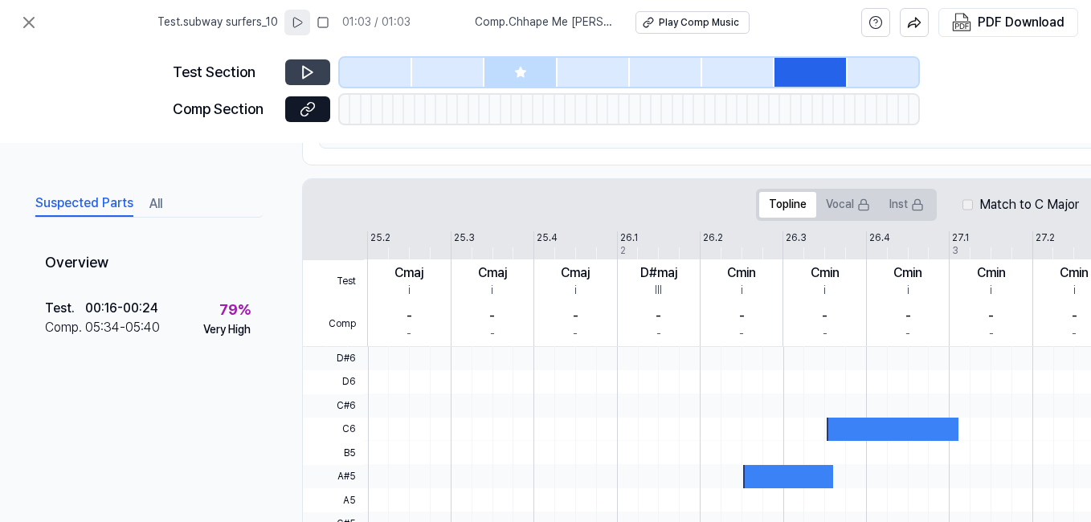
click at [313, 75] on icon at bounding box center [308, 72] width 16 height 16
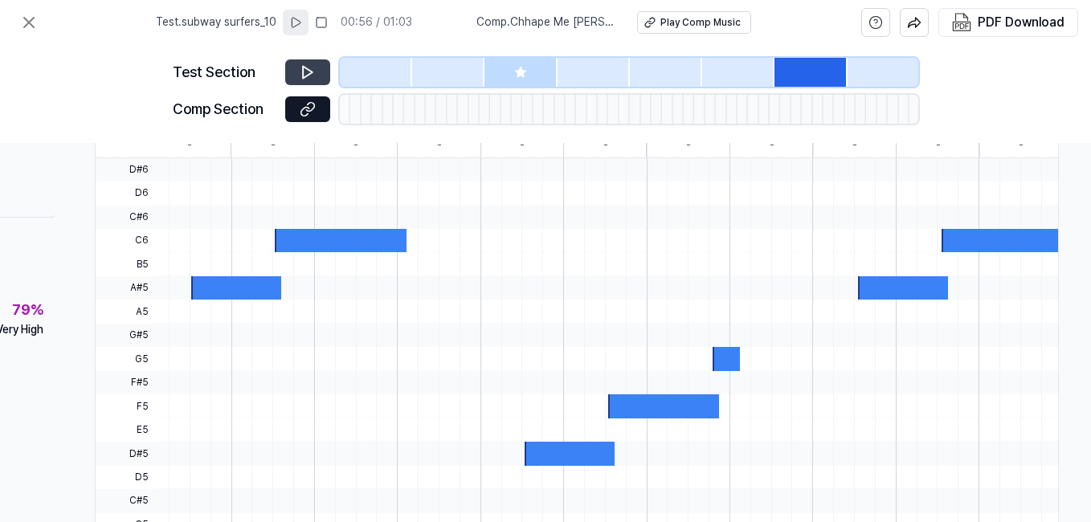
scroll to position [427, 0]
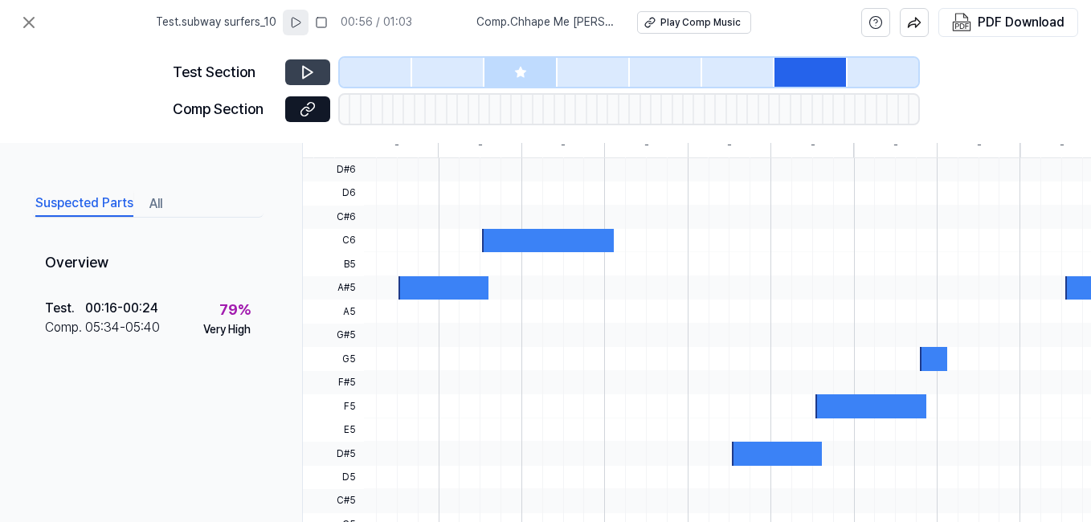
click at [529, 69] on div at bounding box center [520, 72] width 72 height 29
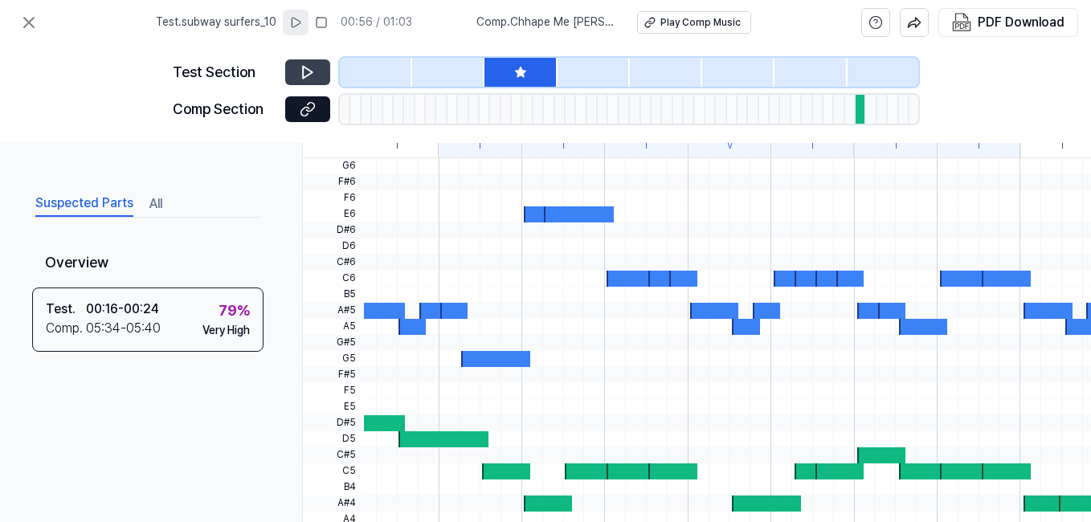
scroll to position [586, 0]
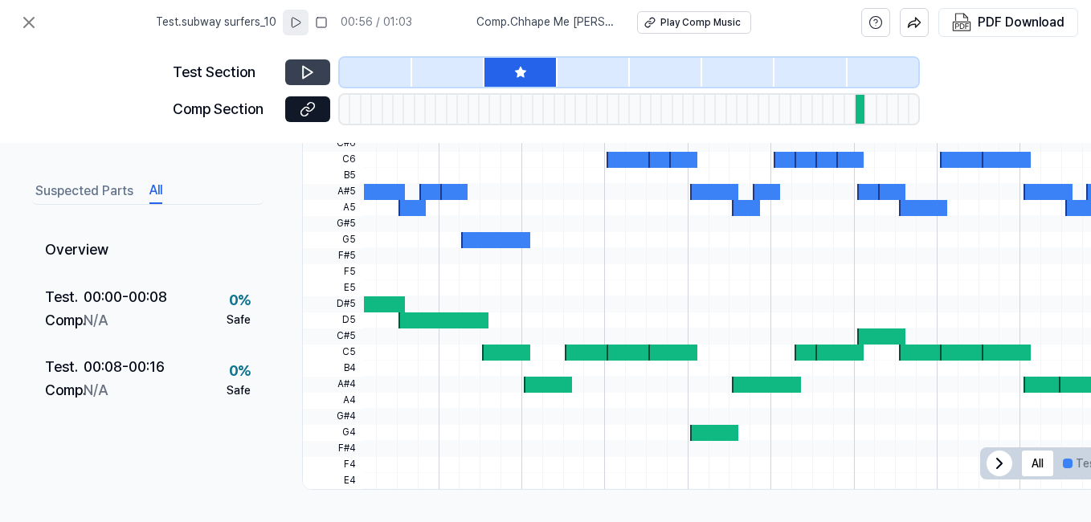
click at [153, 194] on button "All" at bounding box center [155, 191] width 13 height 26
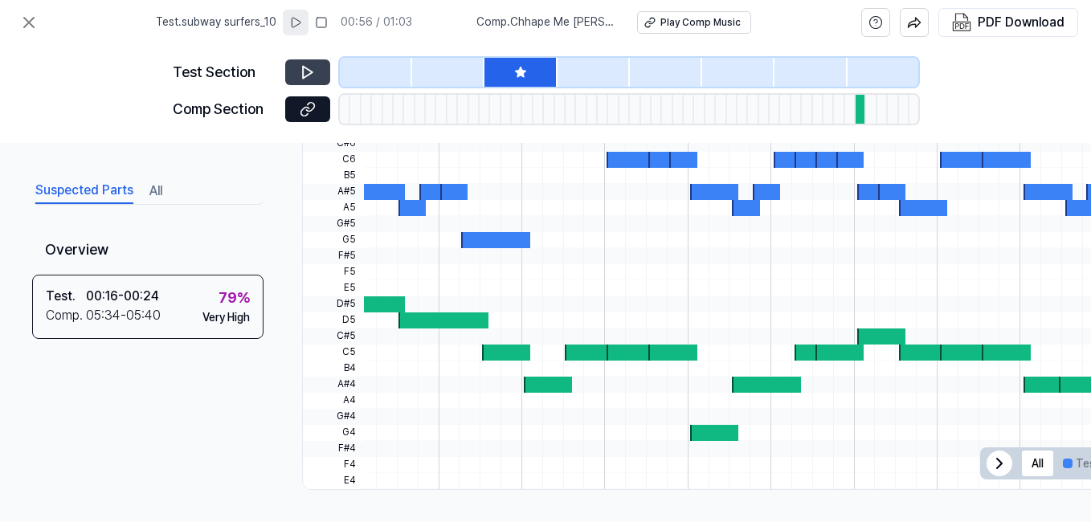
click at [86, 194] on button "Suspected Parts" at bounding box center [84, 191] width 98 height 26
click at [168, 193] on div "Suspected Parts All" at bounding box center [147, 190] width 231 height 30
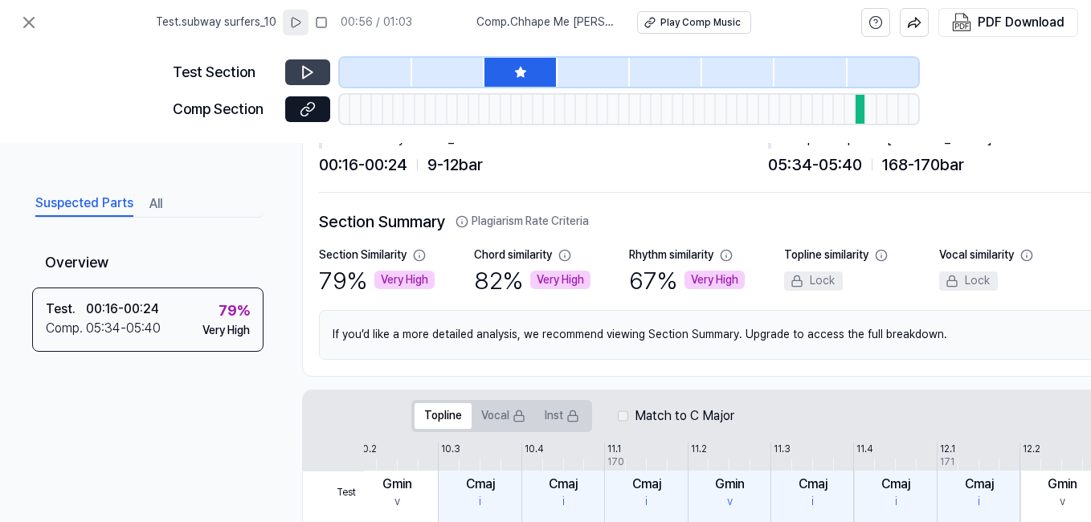
scroll to position [0, 0]
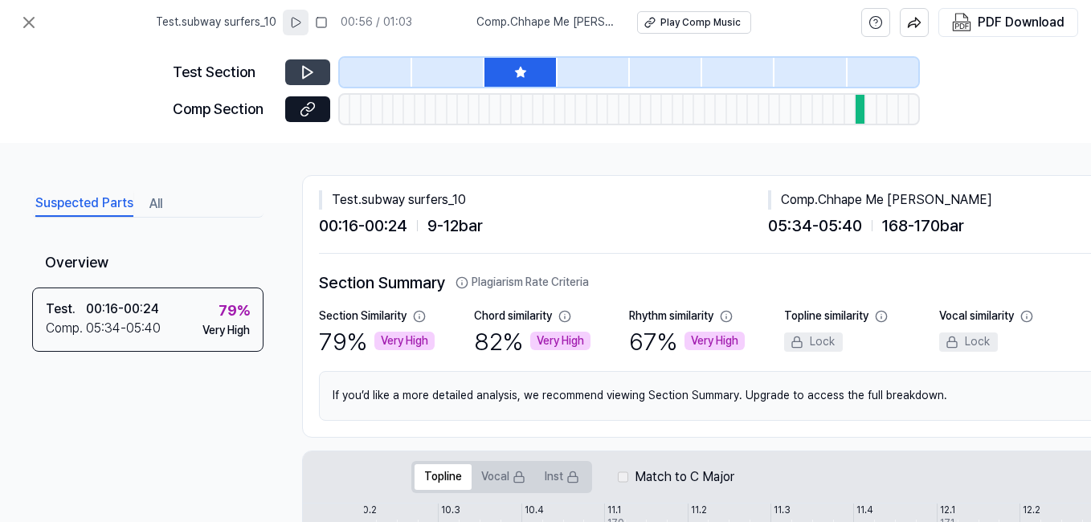
click at [811, 202] on div "Comp . Chhape Me Chhap Jayegi" at bounding box center [992, 199] width 449 height 19
drag, startPoint x: 811, startPoint y: 202, endPoint x: 938, endPoint y: 217, distance: 127.8
click at [938, 217] on span "168 - 170 bar" at bounding box center [923, 226] width 82 height 26
drag, startPoint x: 822, startPoint y: 198, endPoint x: 976, endPoint y: 192, distance: 154.4
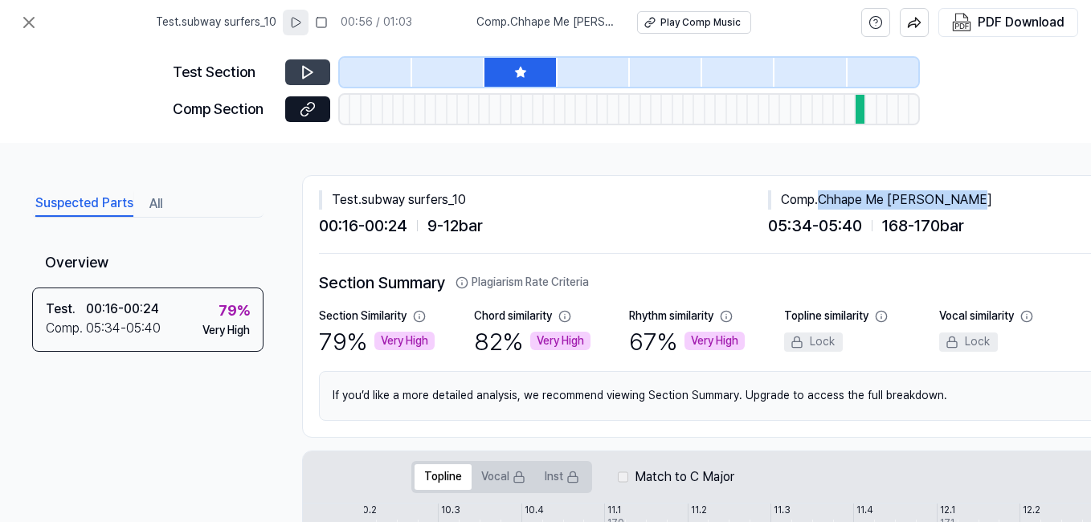
click at [976, 192] on div "Comp . Chhape Me Chhap Jayegi" at bounding box center [992, 199] width 449 height 19
copy div "Chhape Me [PERSON_NAME]"
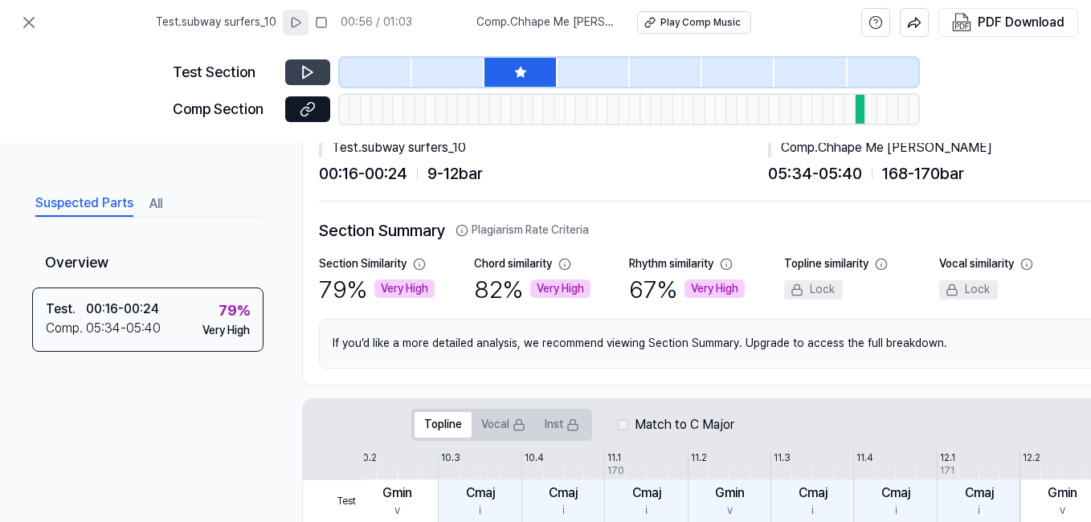
click at [786, 208] on div "Section Summary Plagiarism Rate Criteria Section Similarity 79 % Very High Chor…" at bounding box center [784, 293] width 930 height 183
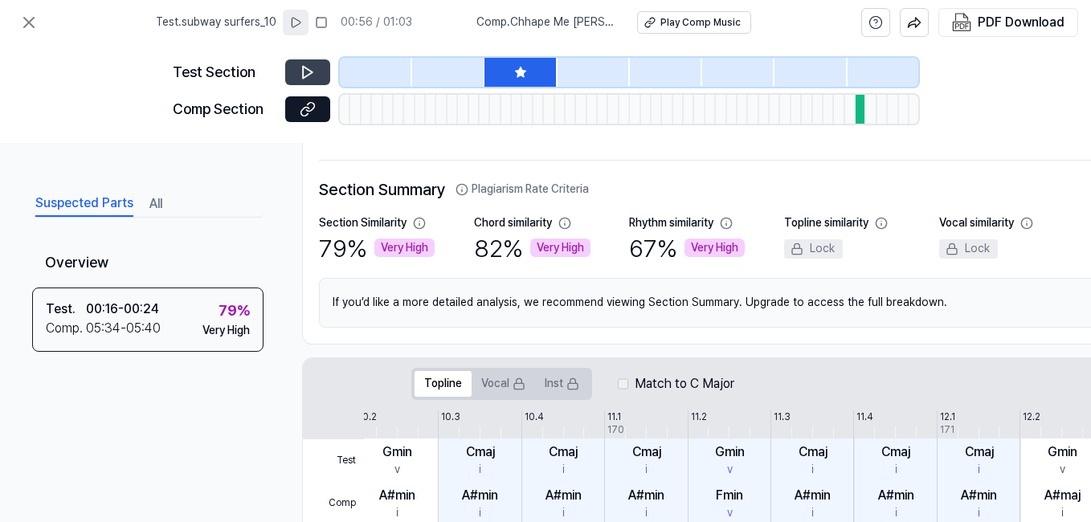
scroll to position [98, 0]
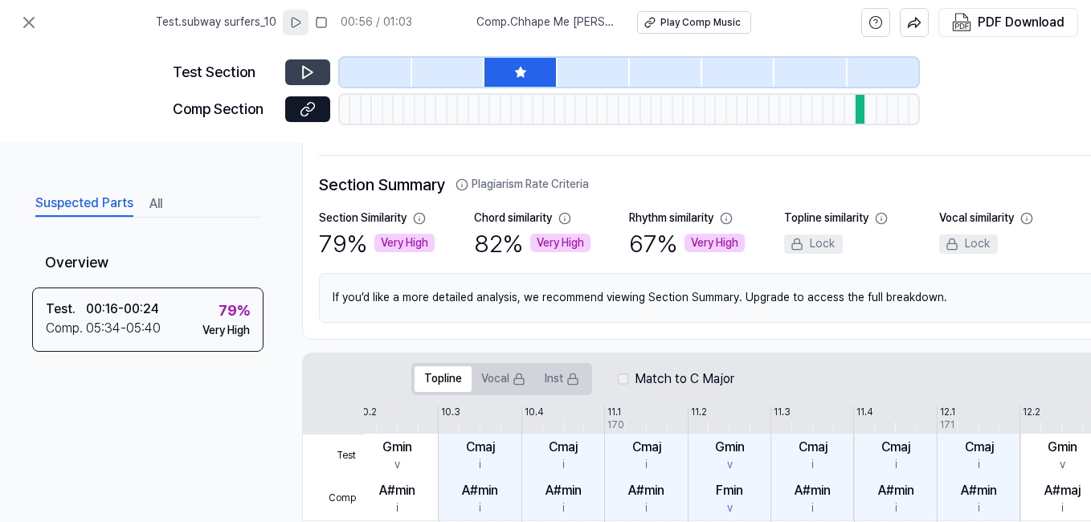
click at [421, 236] on div "Very High" at bounding box center [404, 243] width 60 height 19
click at [395, 227] on div "79 % Very High" at bounding box center [377, 244] width 116 height 34
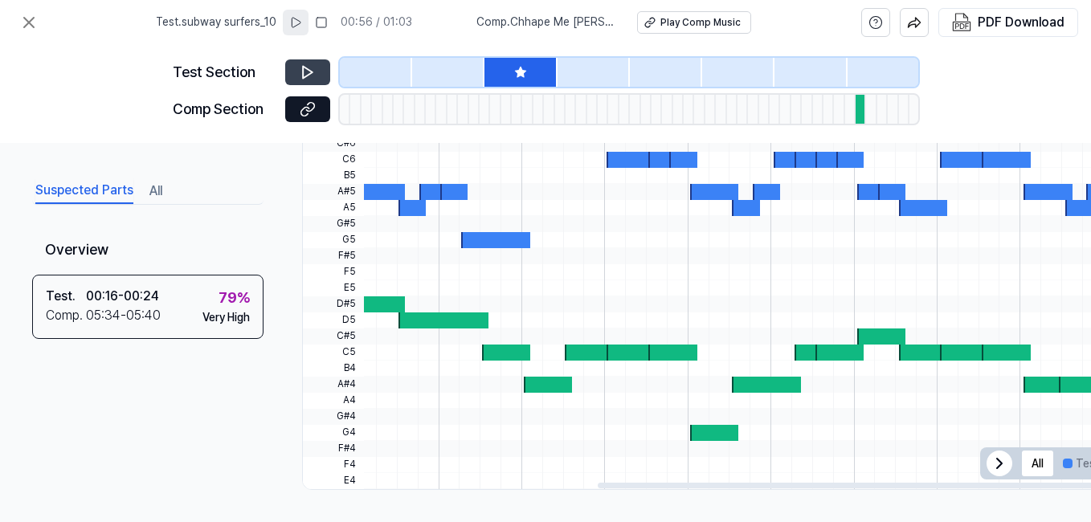
scroll to position [0, 406]
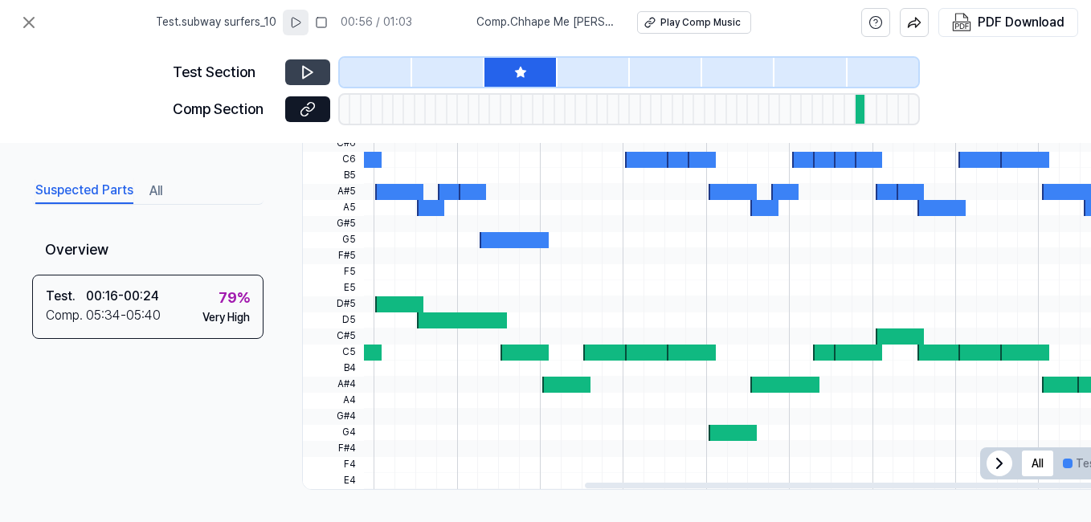
click at [398, 299] on div at bounding box center [399, 304] width 48 height 16
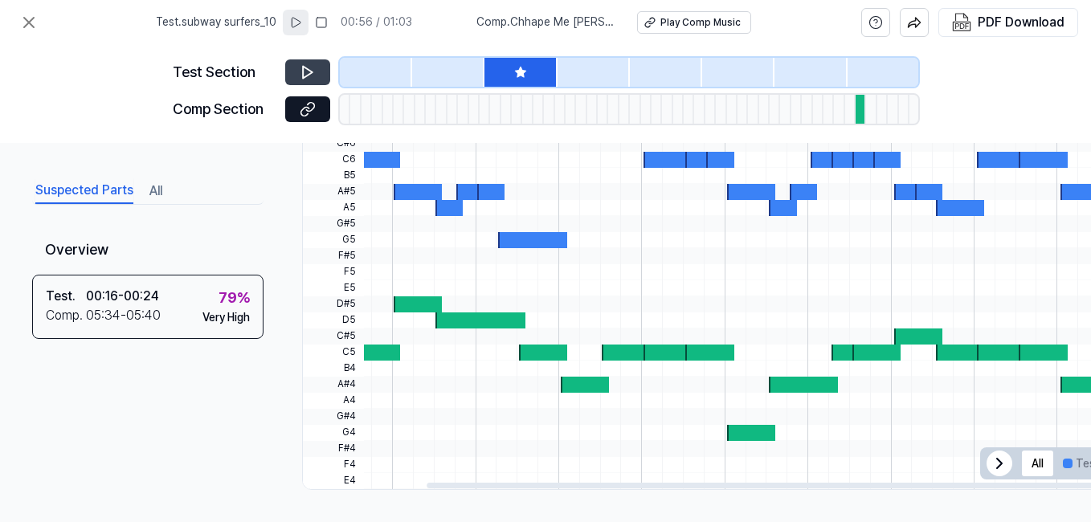
scroll to position [0, 0]
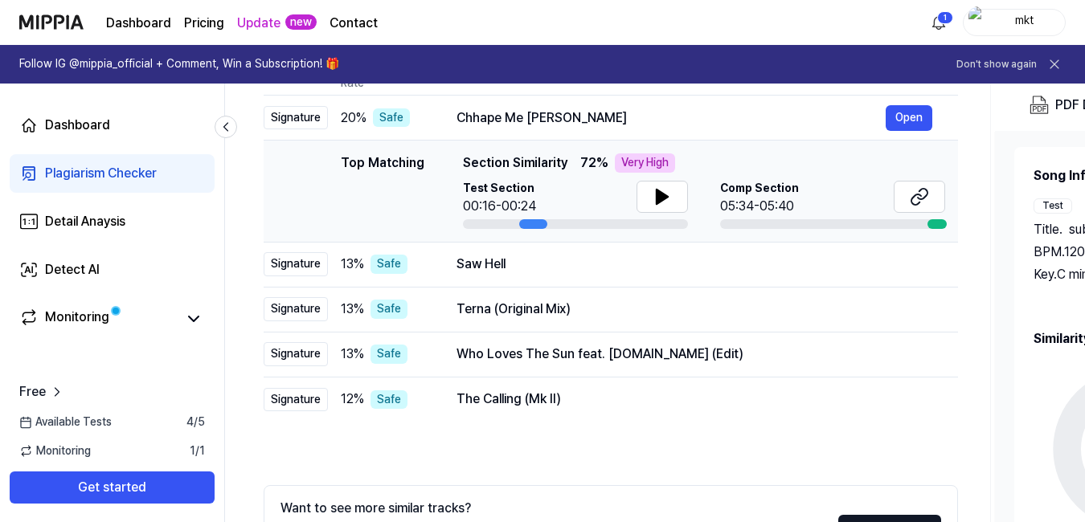
scroll to position [326, 0]
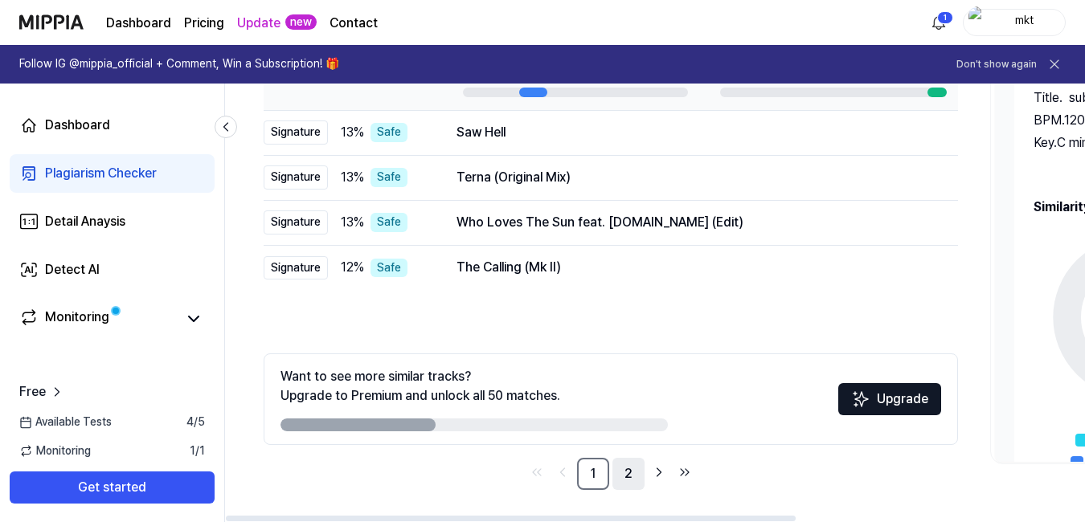
click at [631, 476] on link "2" at bounding box center [628, 474] width 32 height 32
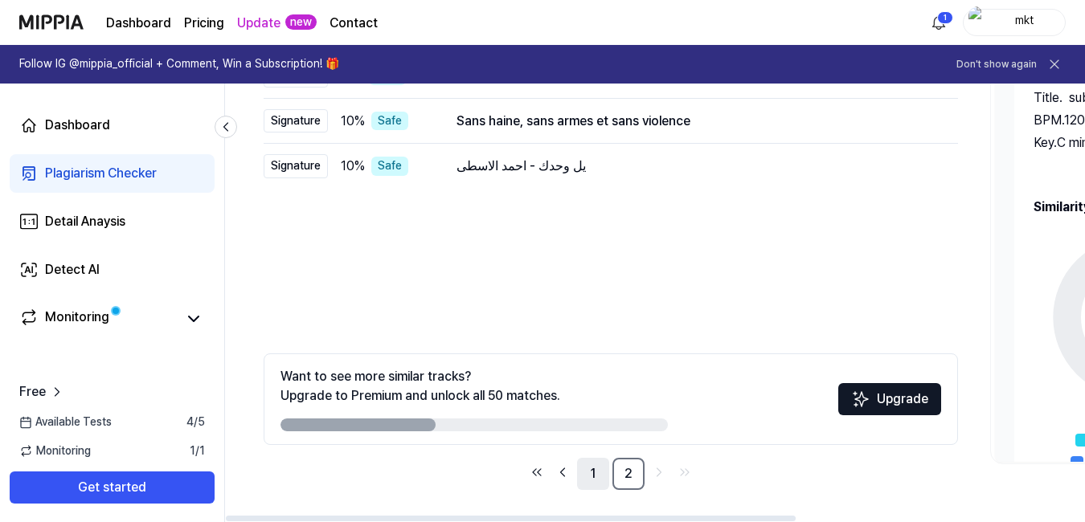
click at [590, 474] on link "1" at bounding box center [593, 474] width 32 height 32
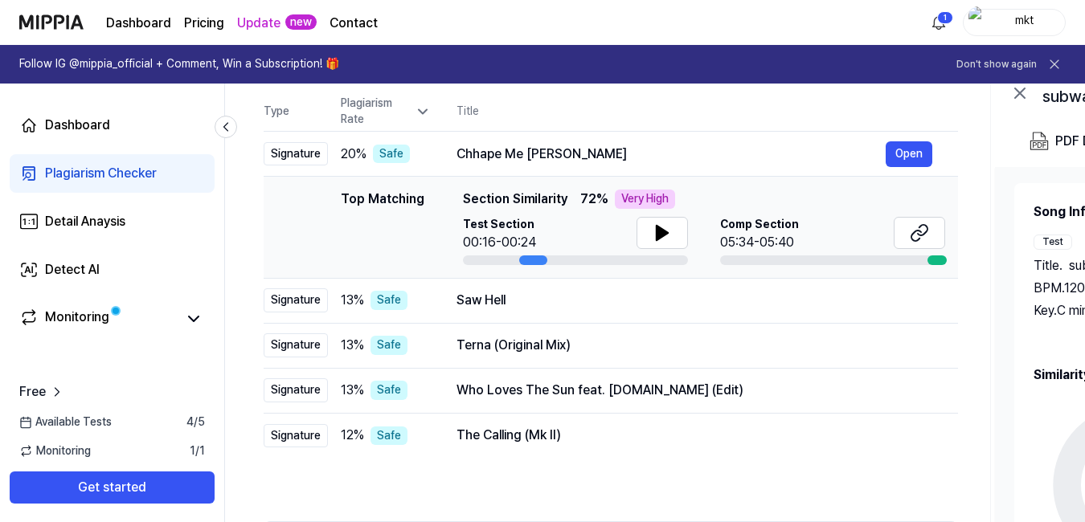
scroll to position [157, 0]
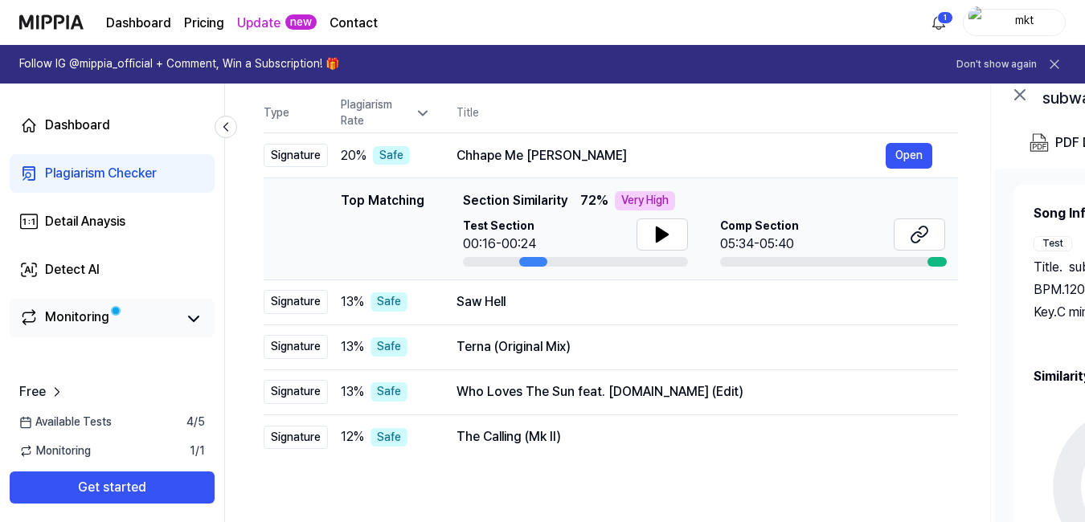
click at [105, 304] on div "Monitoring" at bounding box center [112, 318] width 205 height 39
click at [156, 336] on div "Monitoring" at bounding box center [112, 318] width 205 height 39
click at [132, 166] on div "Plagiarism Checker" at bounding box center [101, 173] width 112 height 19
